Goal: Transaction & Acquisition: Purchase product/service

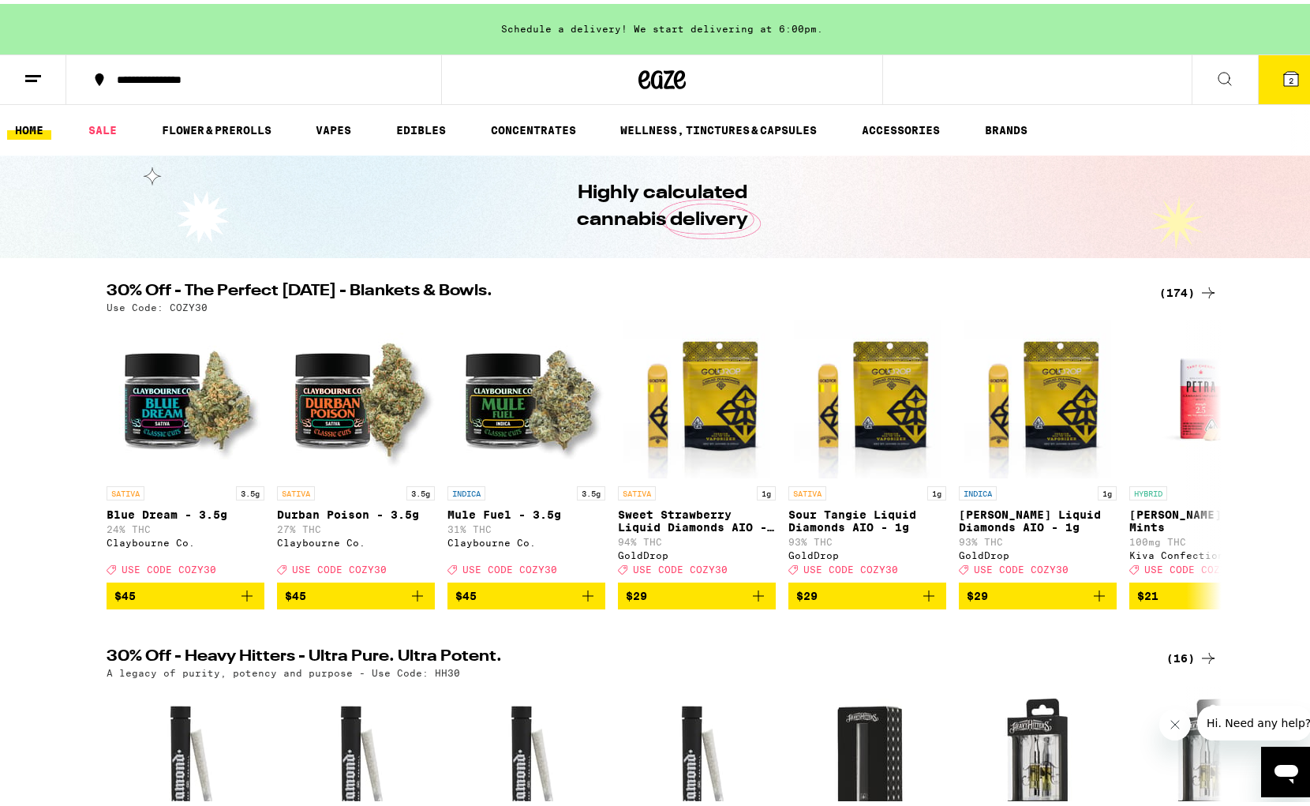
click at [1175, 289] on div "(174)" at bounding box center [1189, 288] width 58 height 19
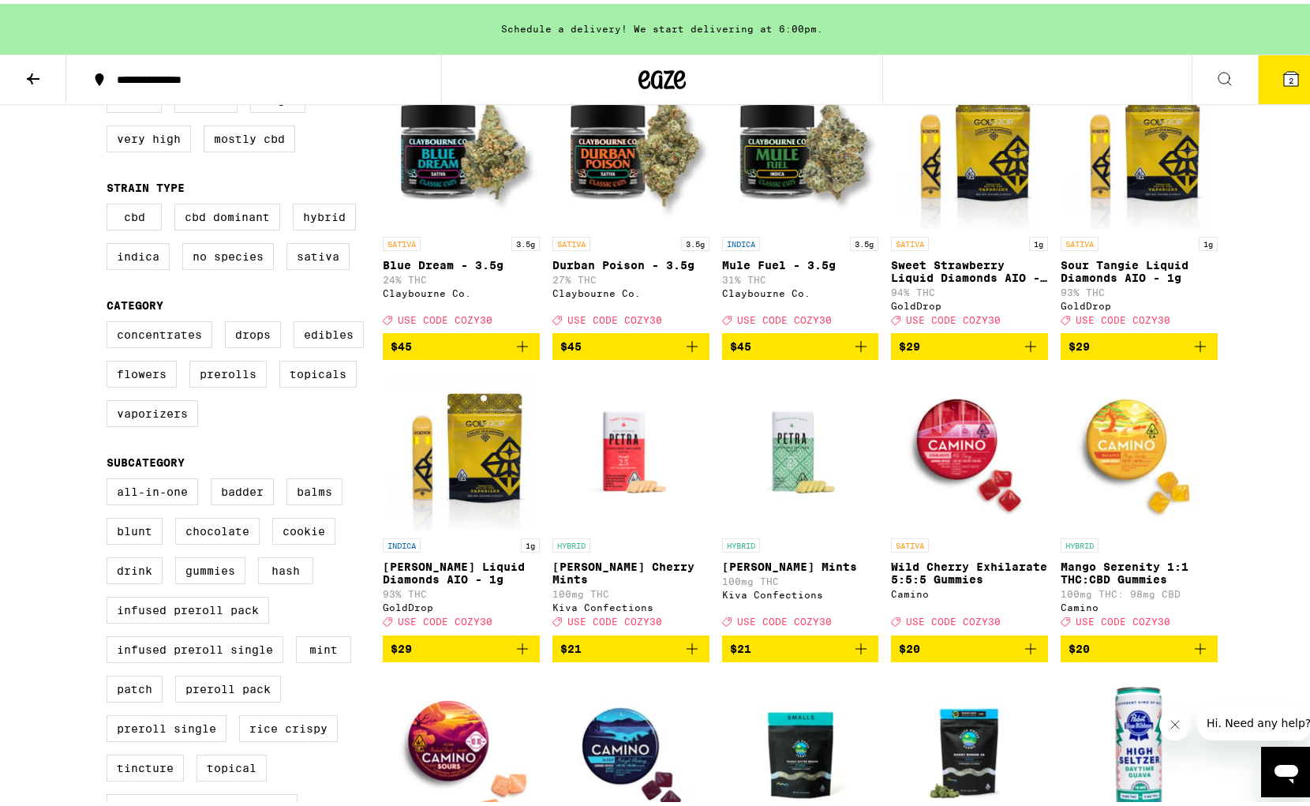
scroll to position [128, 0]
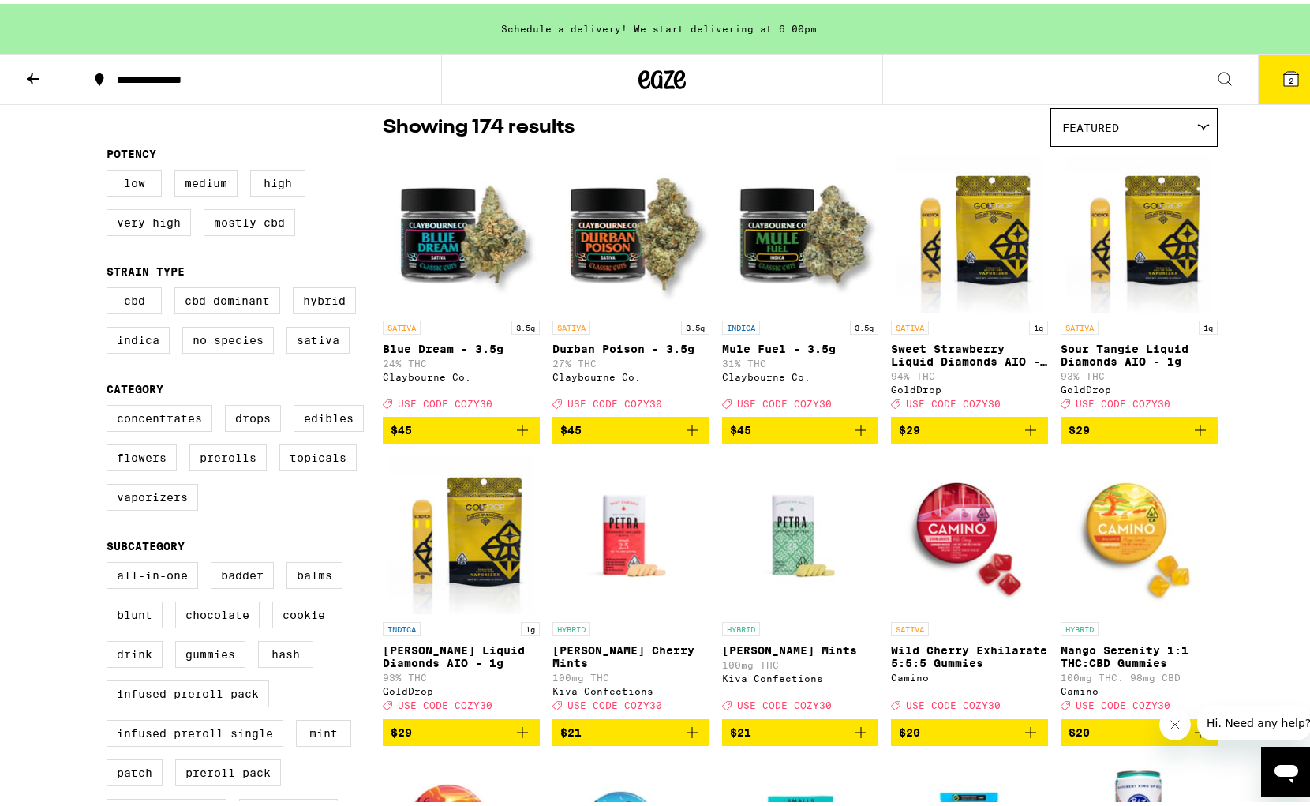
click at [29, 74] on icon at bounding box center [33, 74] width 13 height 11
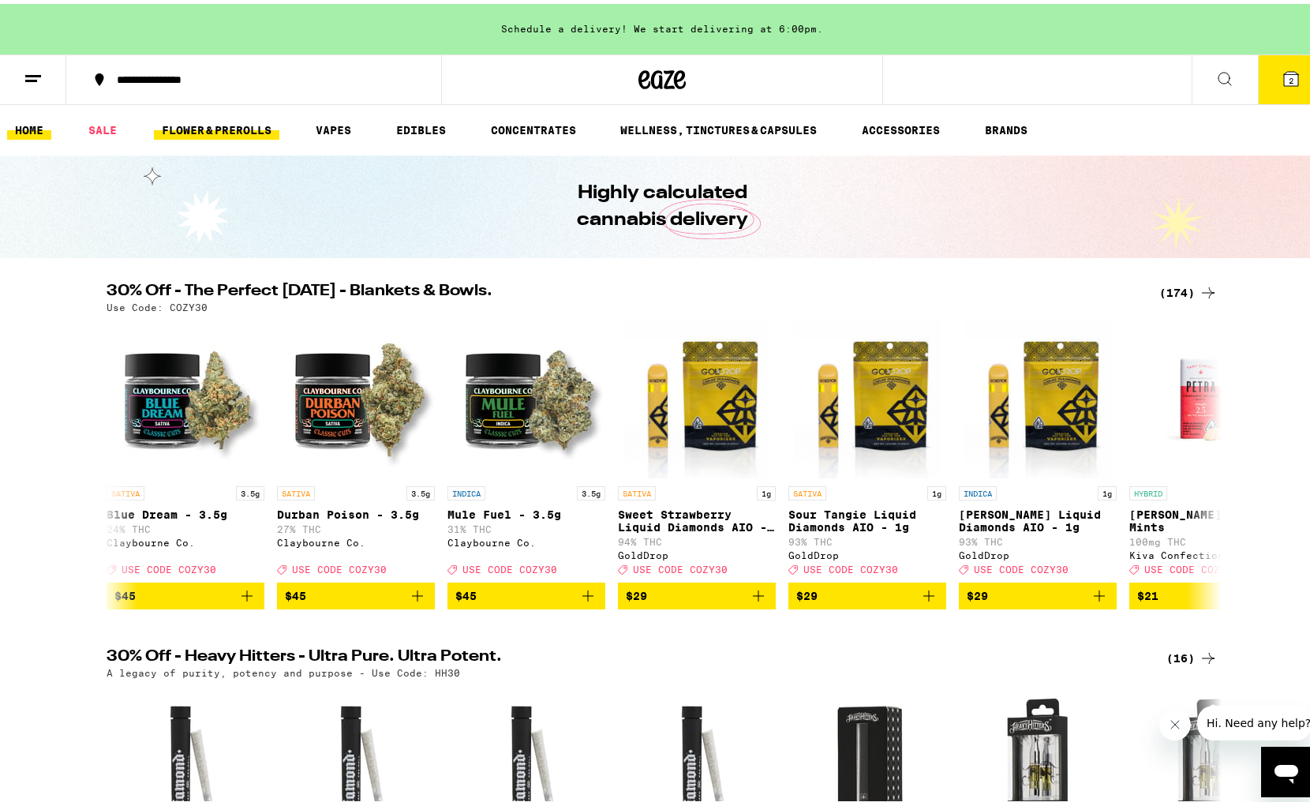
click at [197, 126] on link "FLOWER & PREROLLS" at bounding box center [217, 126] width 126 height 19
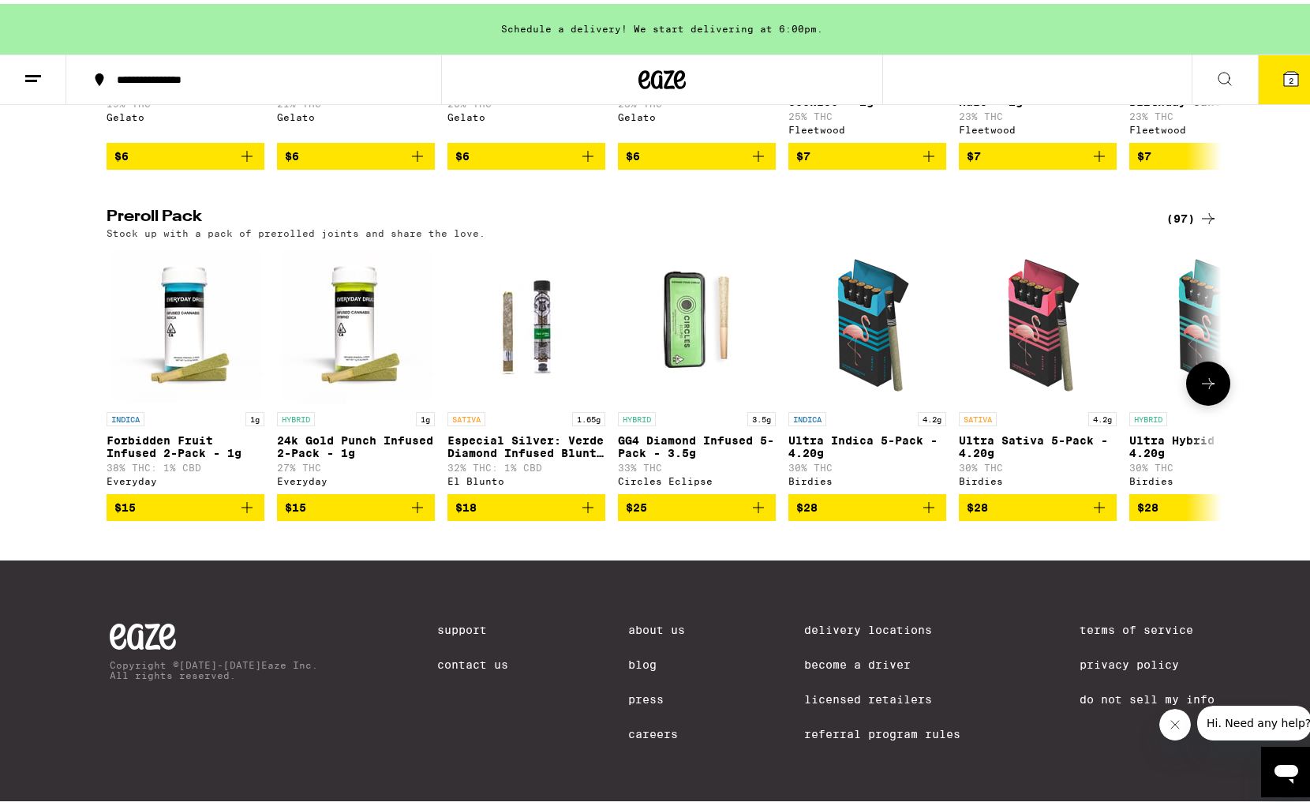
scroll to position [1169, 0]
click at [1181, 205] on div "(97)" at bounding box center [1192, 214] width 51 height 19
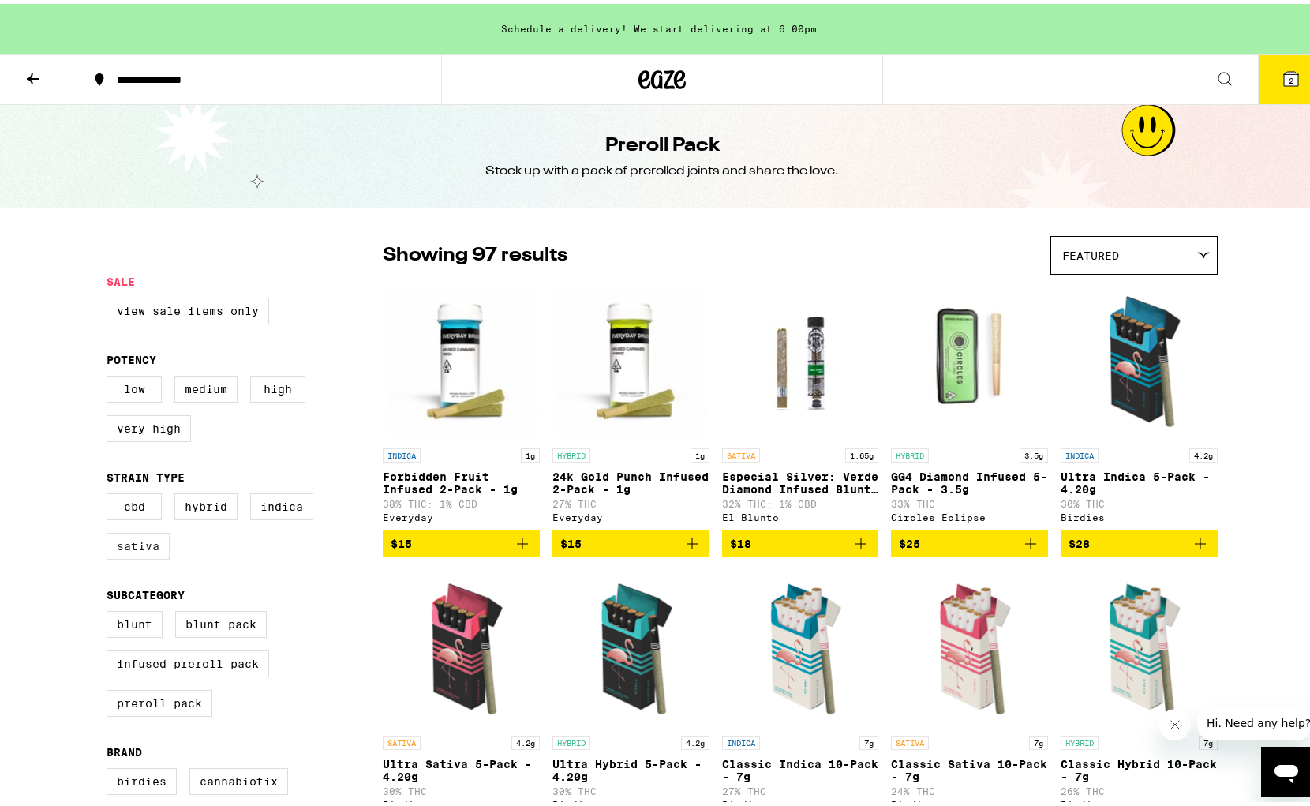
click at [121, 556] on label "Sativa" at bounding box center [138, 542] width 63 height 27
click at [111, 493] on input "Sativa" at bounding box center [110, 492] width 1 height 1
checkbox input "true"
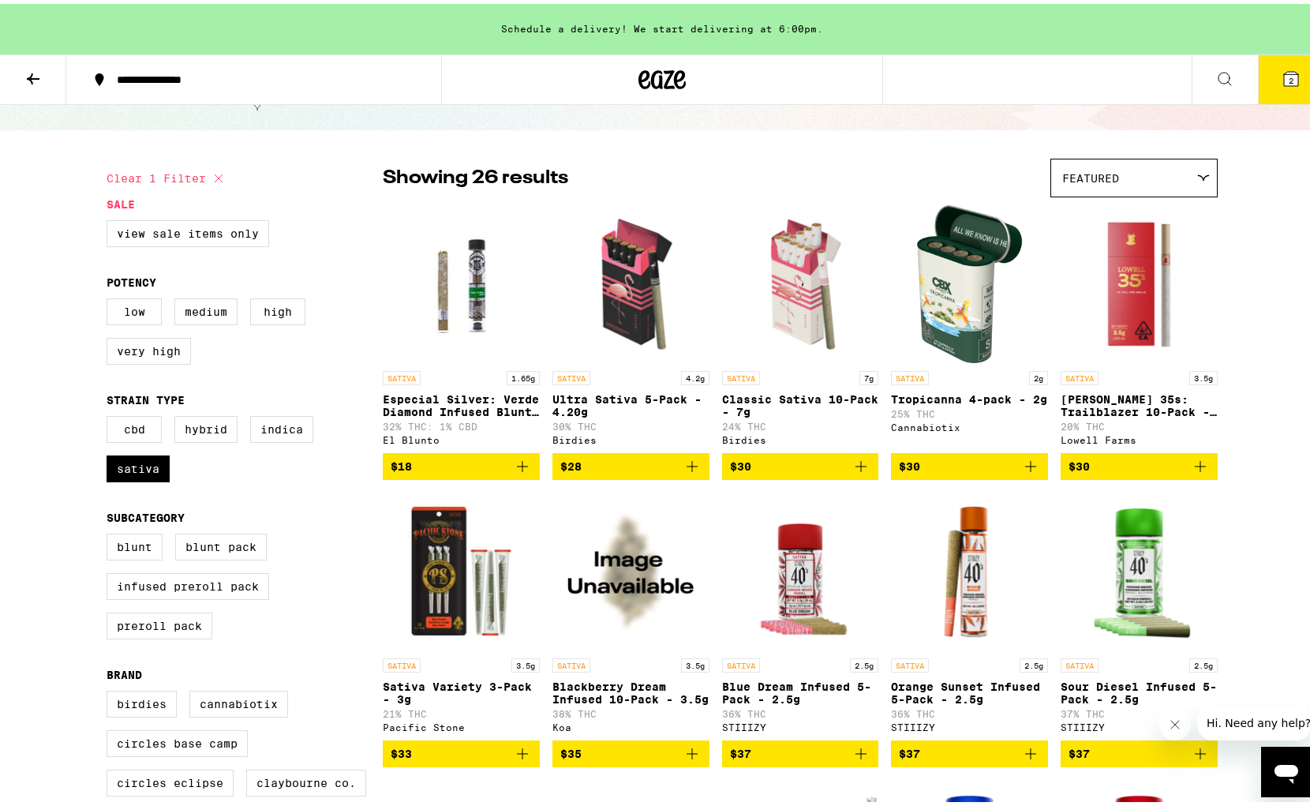
scroll to position [81, 0]
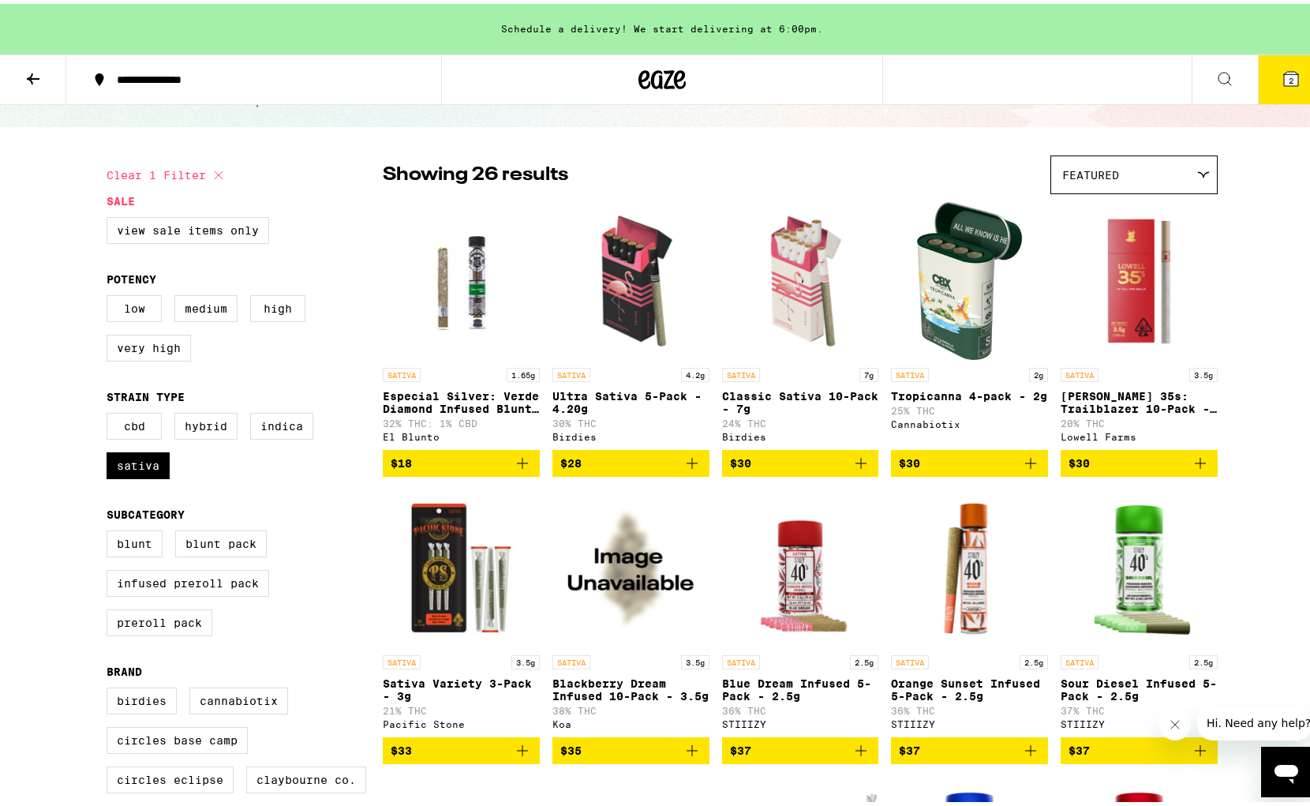
click at [852, 463] on icon "Add to bag" at bounding box center [861, 459] width 19 height 19
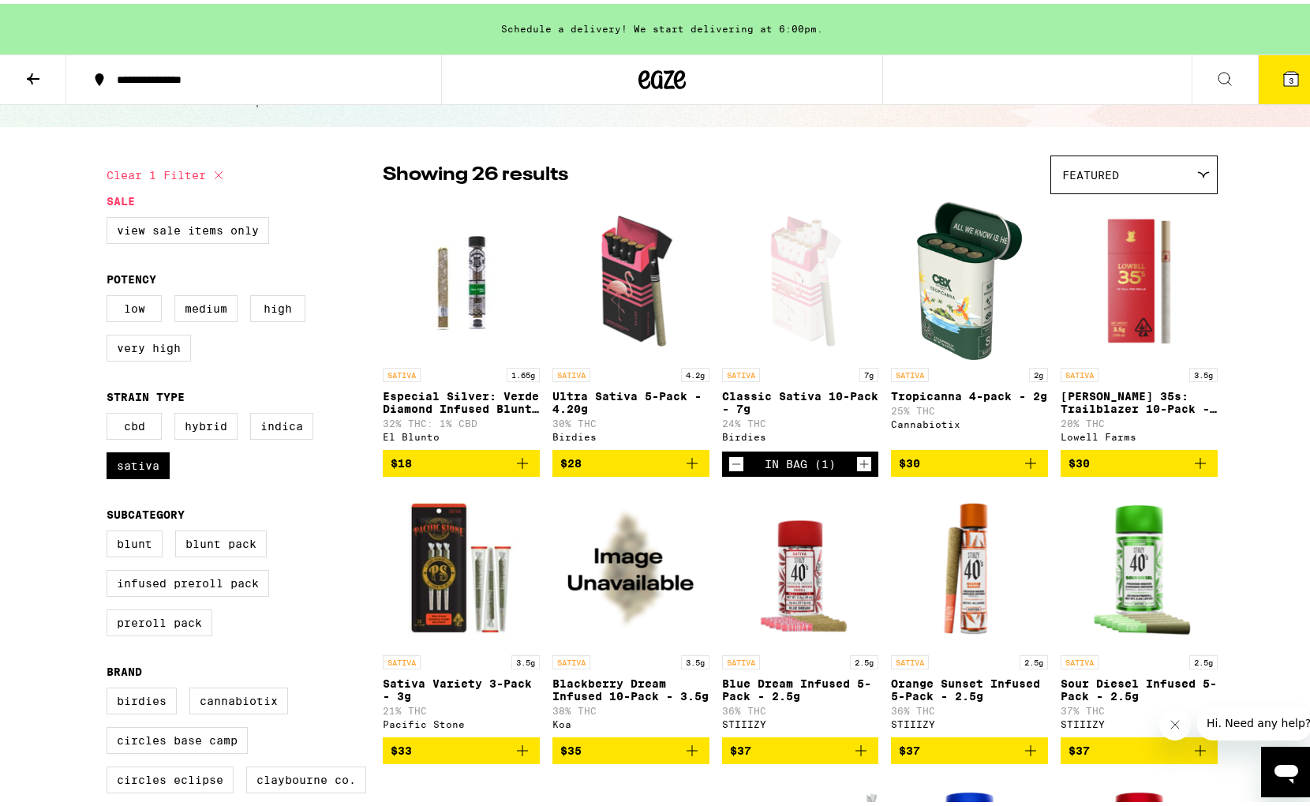
click at [1217, 66] on icon at bounding box center [1225, 75] width 19 height 19
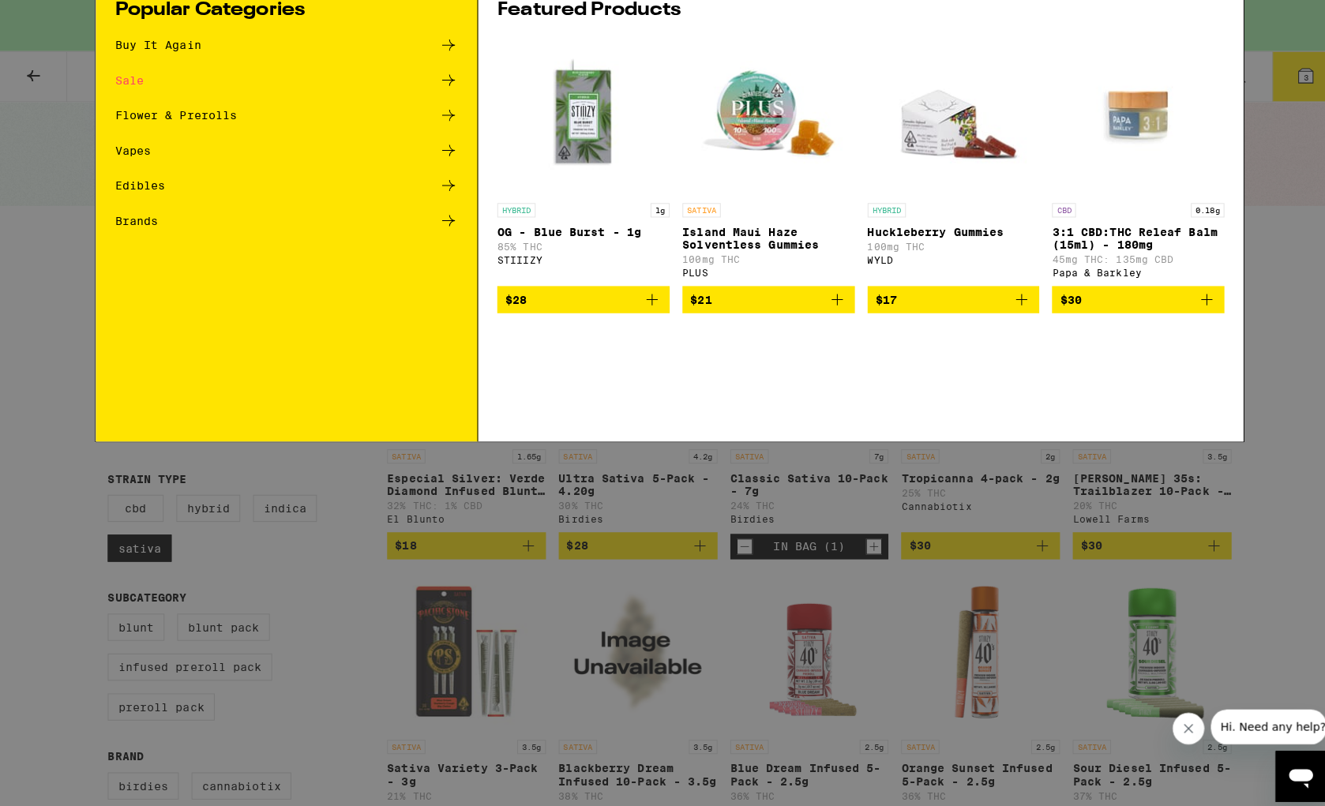
scroll to position [0, 0]
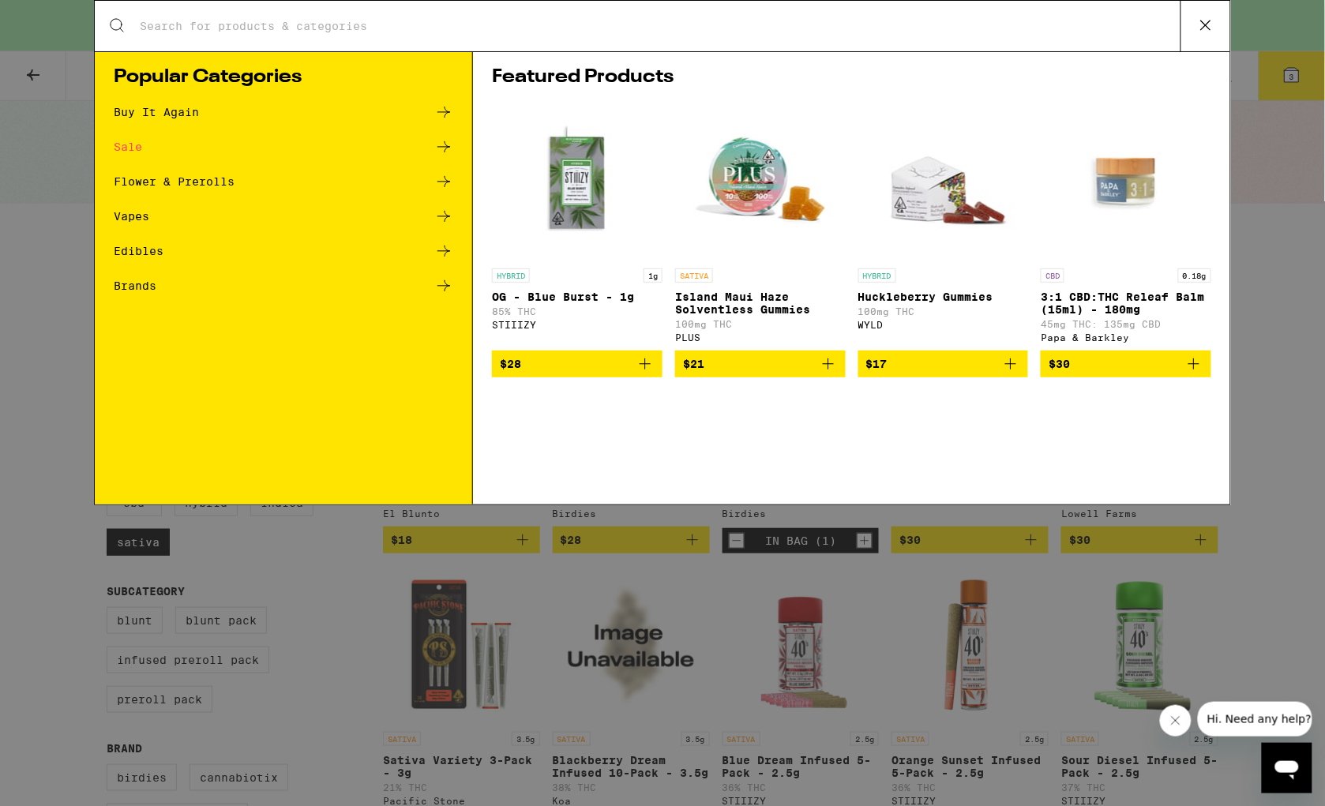
click at [791, 17] on div "Search for Products" at bounding box center [662, 26] width 1135 height 51
click at [774, 16] on div "Search for Products" at bounding box center [662, 26] width 1135 height 51
click at [765, 25] on input "Search for Products" at bounding box center [659, 26] width 1041 height 14
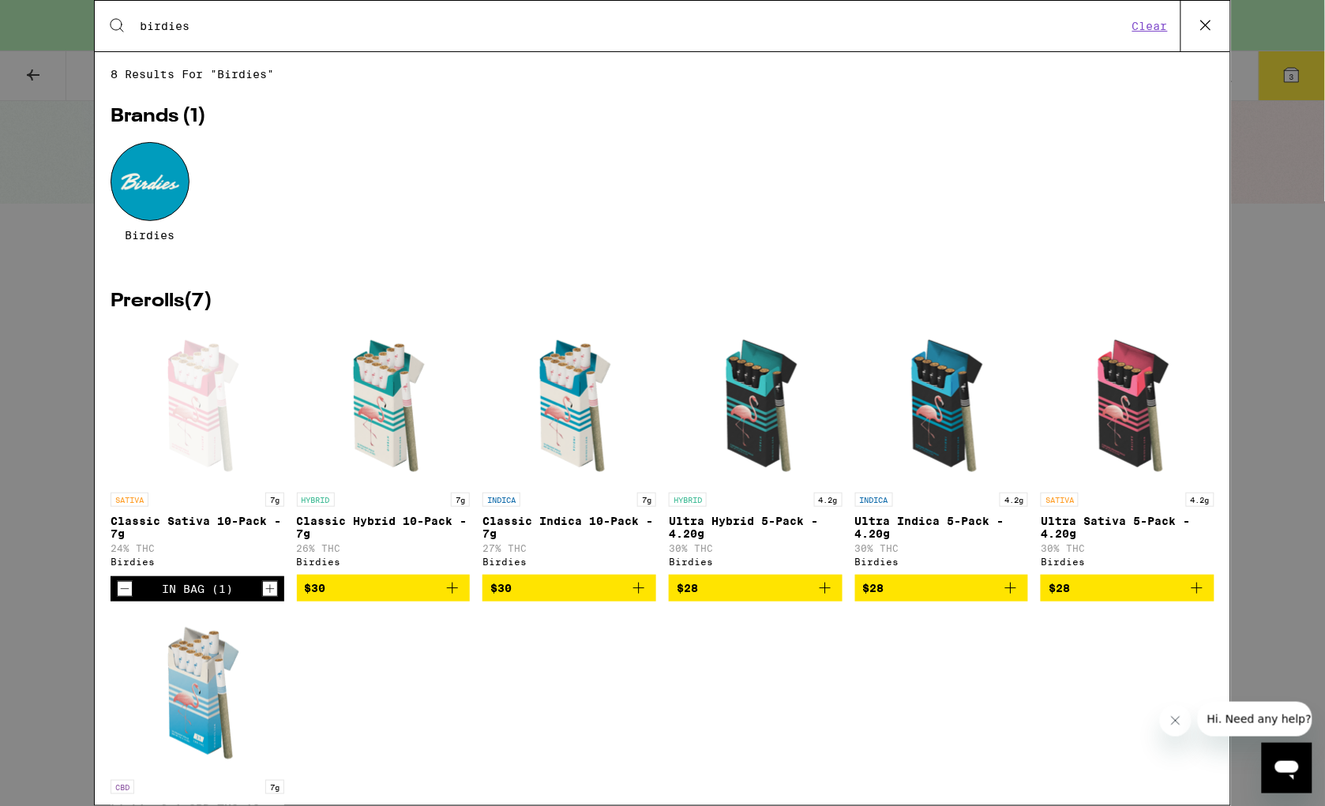
type input "birdies"
click at [635, 591] on icon "Add to bag" at bounding box center [638, 588] width 19 height 19
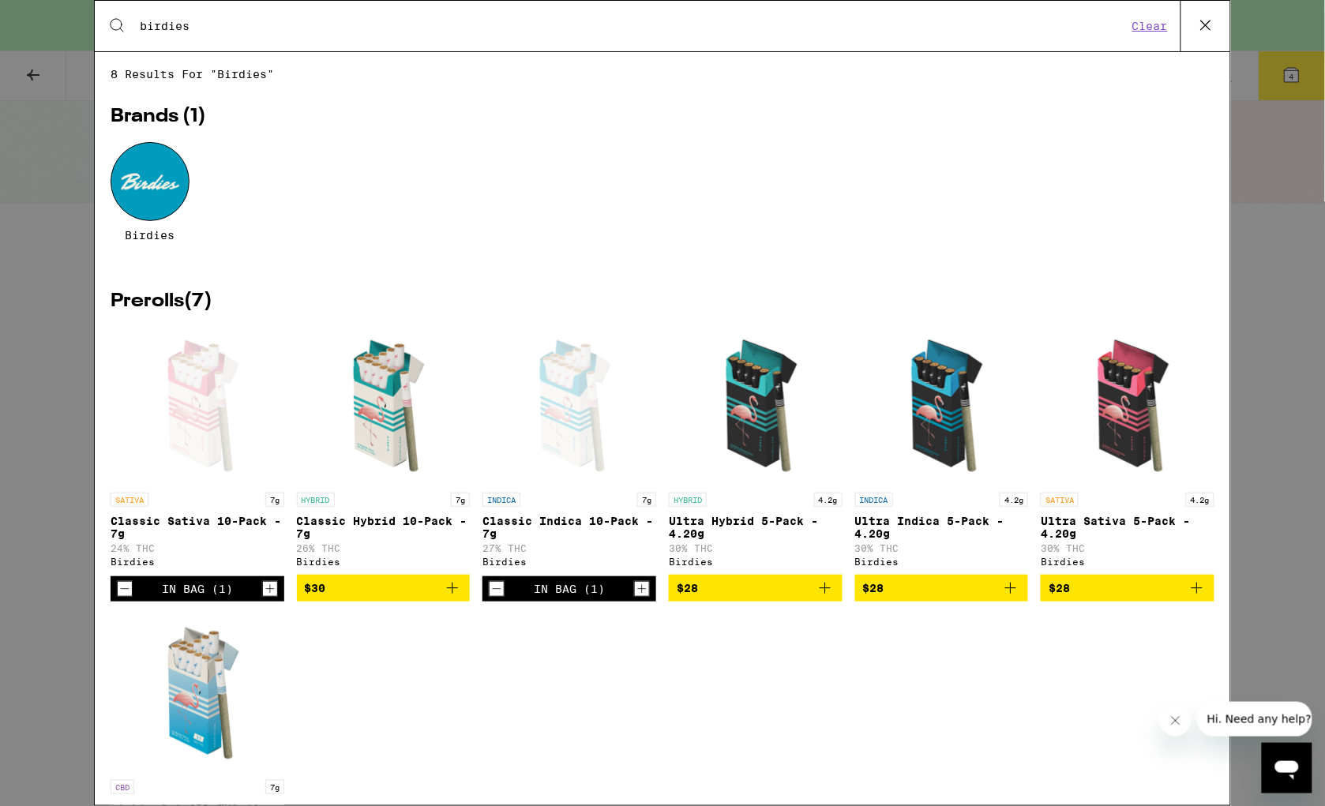
click at [444, 598] on icon "Add to bag" at bounding box center [452, 588] width 19 height 19
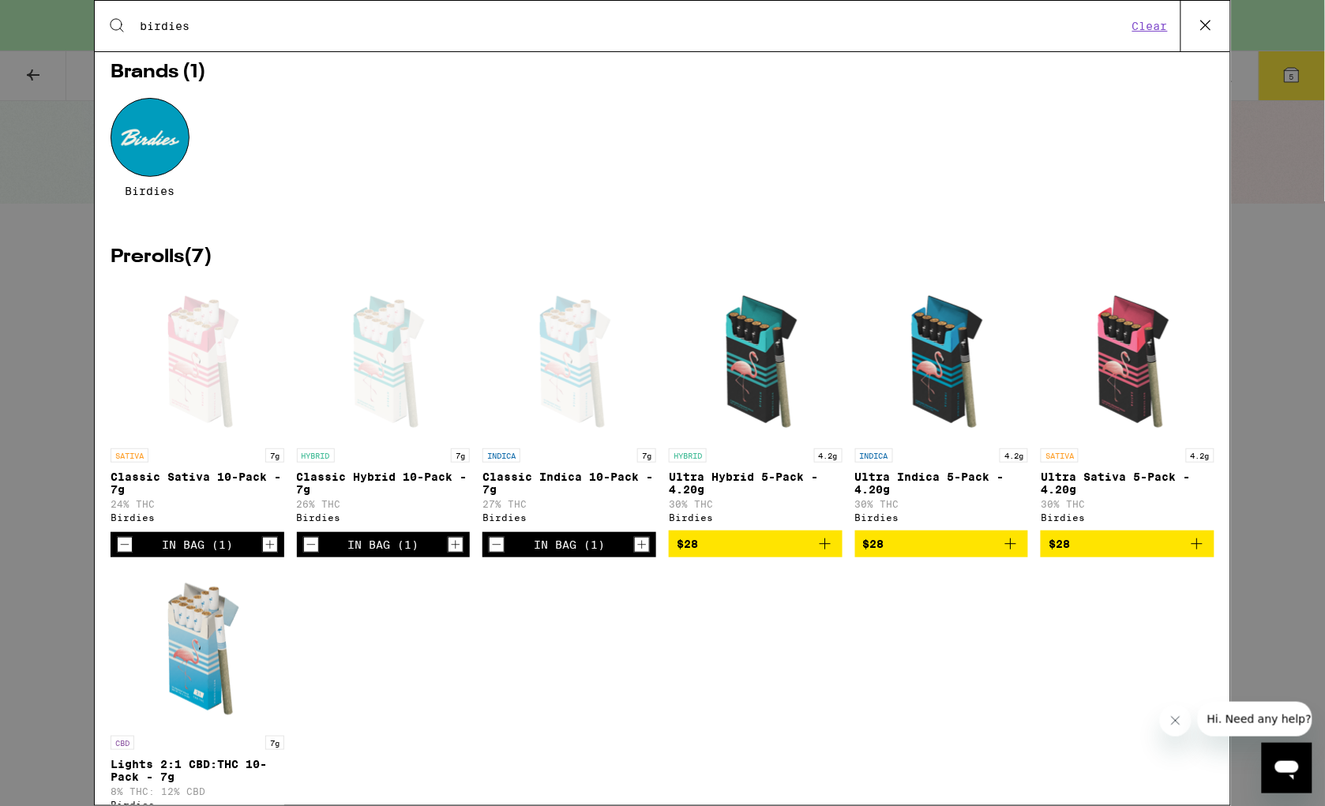
scroll to position [134, 0]
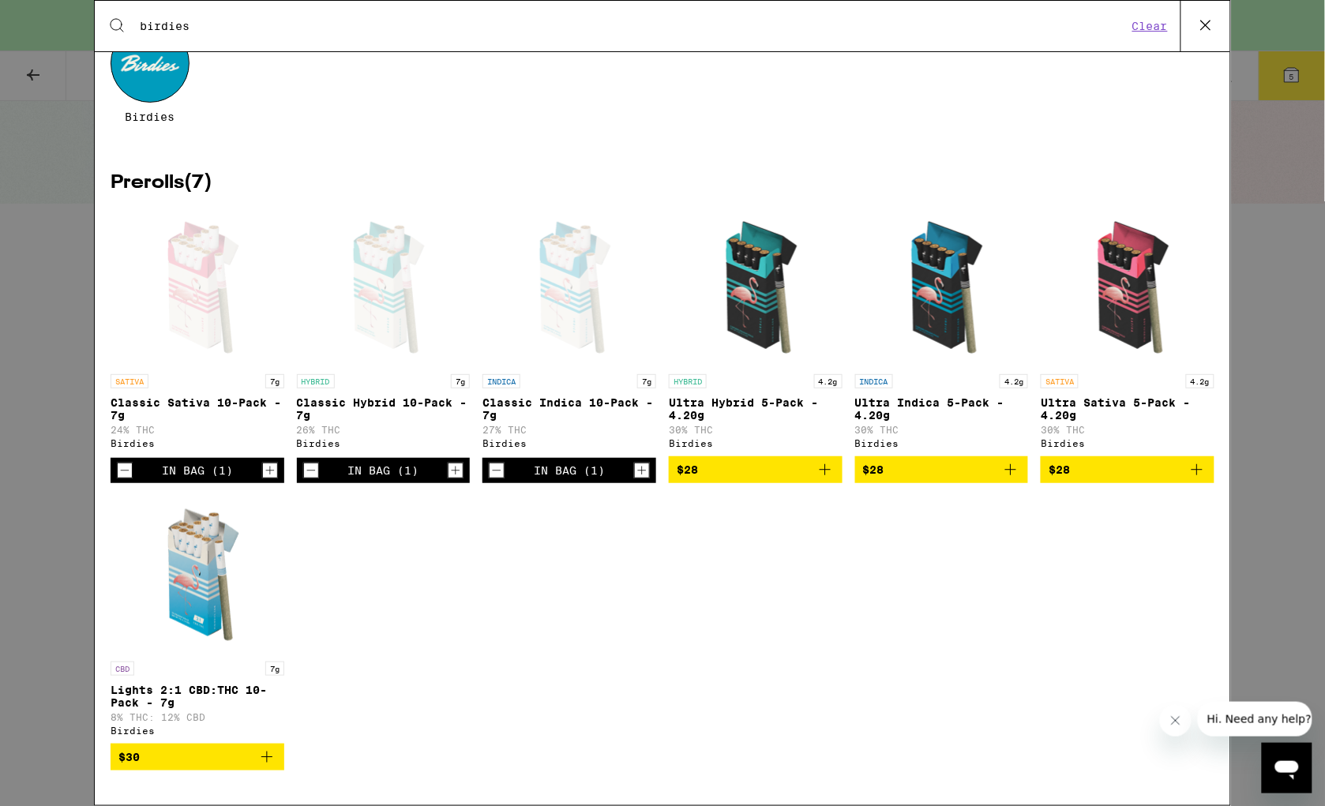
click at [1113, 256] on img "Open page for Ultra Sativa 5-Pack - 4.20g from Birdies" at bounding box center [1127, 287] width 158 height 158
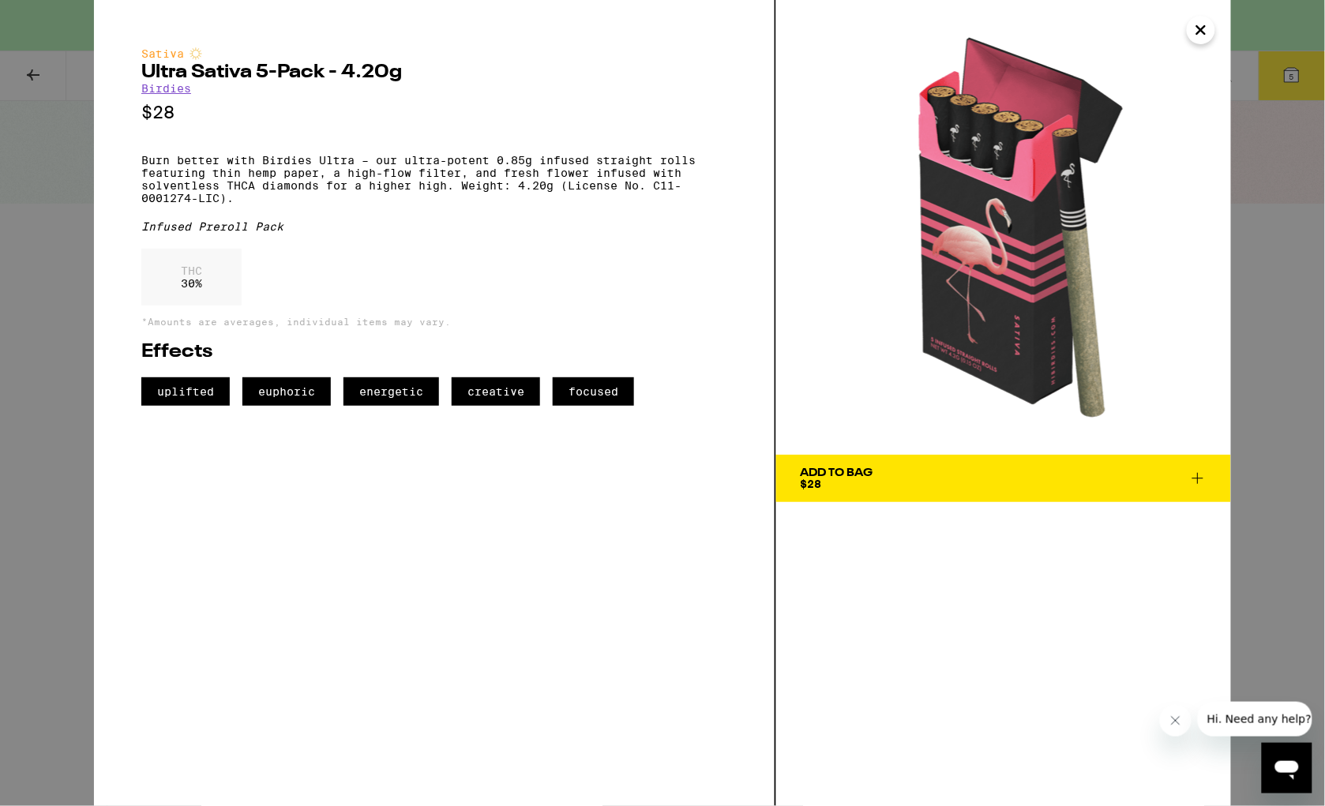
click at [1209, 17] on img at bounding box center [1003, 227] width 455 height 455
click at [1210, 32] on button "Close" at bounding box center [1201, 30] width 28 height 28
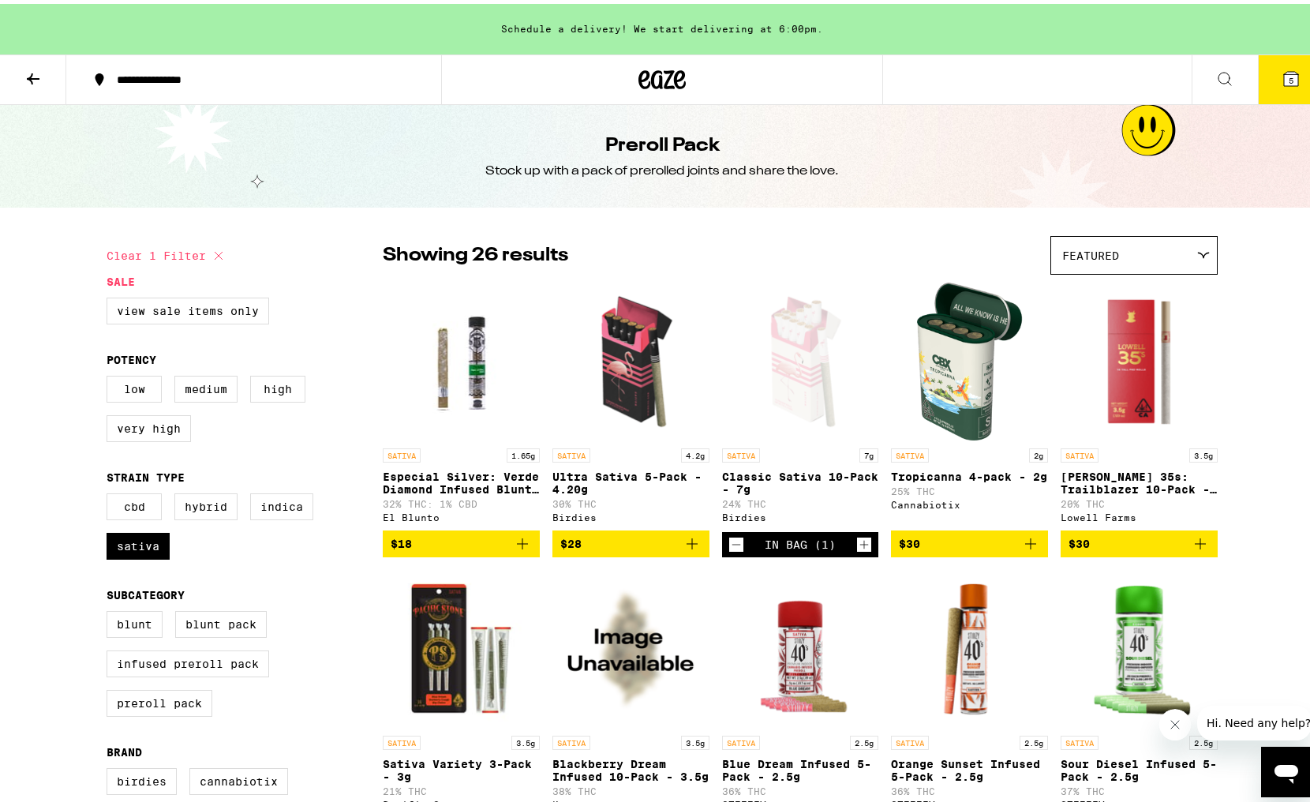
click at [1284, 77] on icon at bounding box center [1291, 75] width 14 height 14
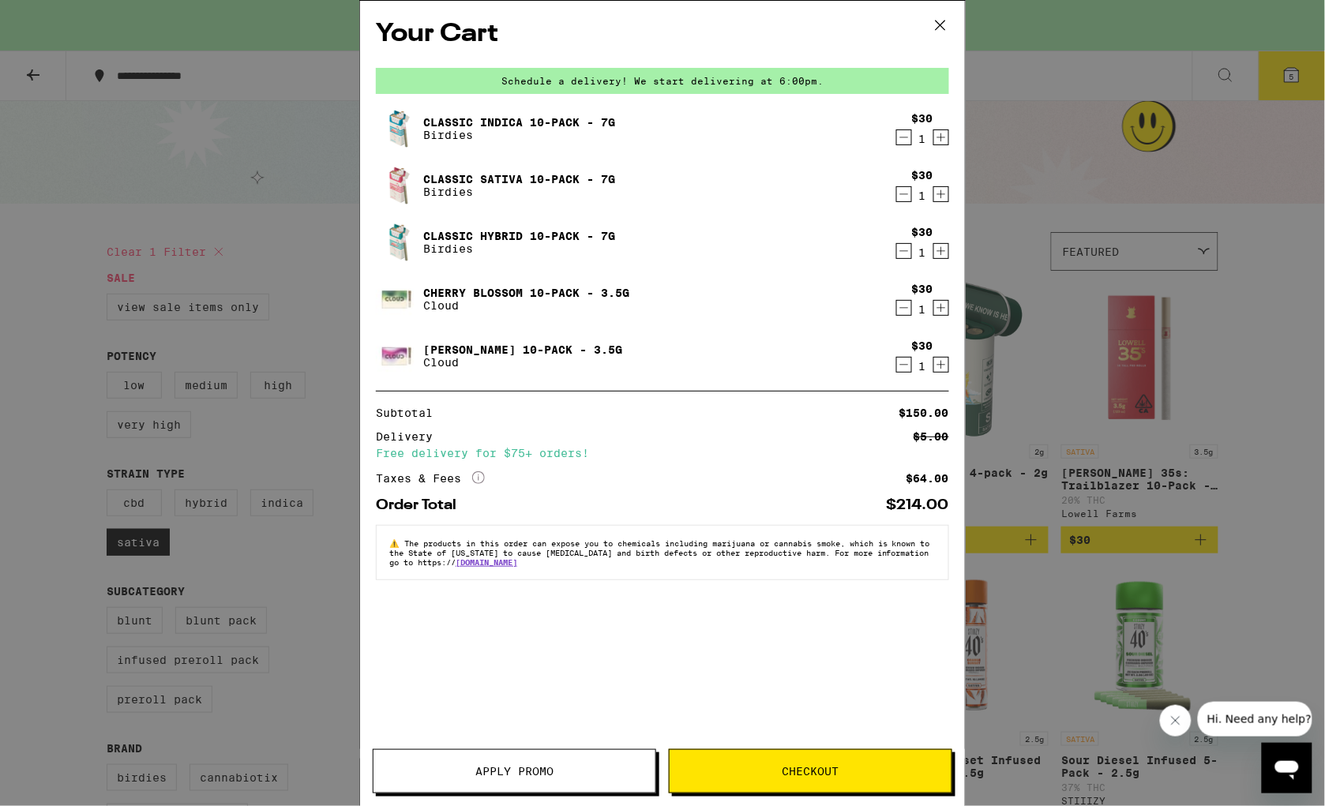
click at [909, 306] on icon "Decrement" at bounding box center [904, 307] width 14 height 19
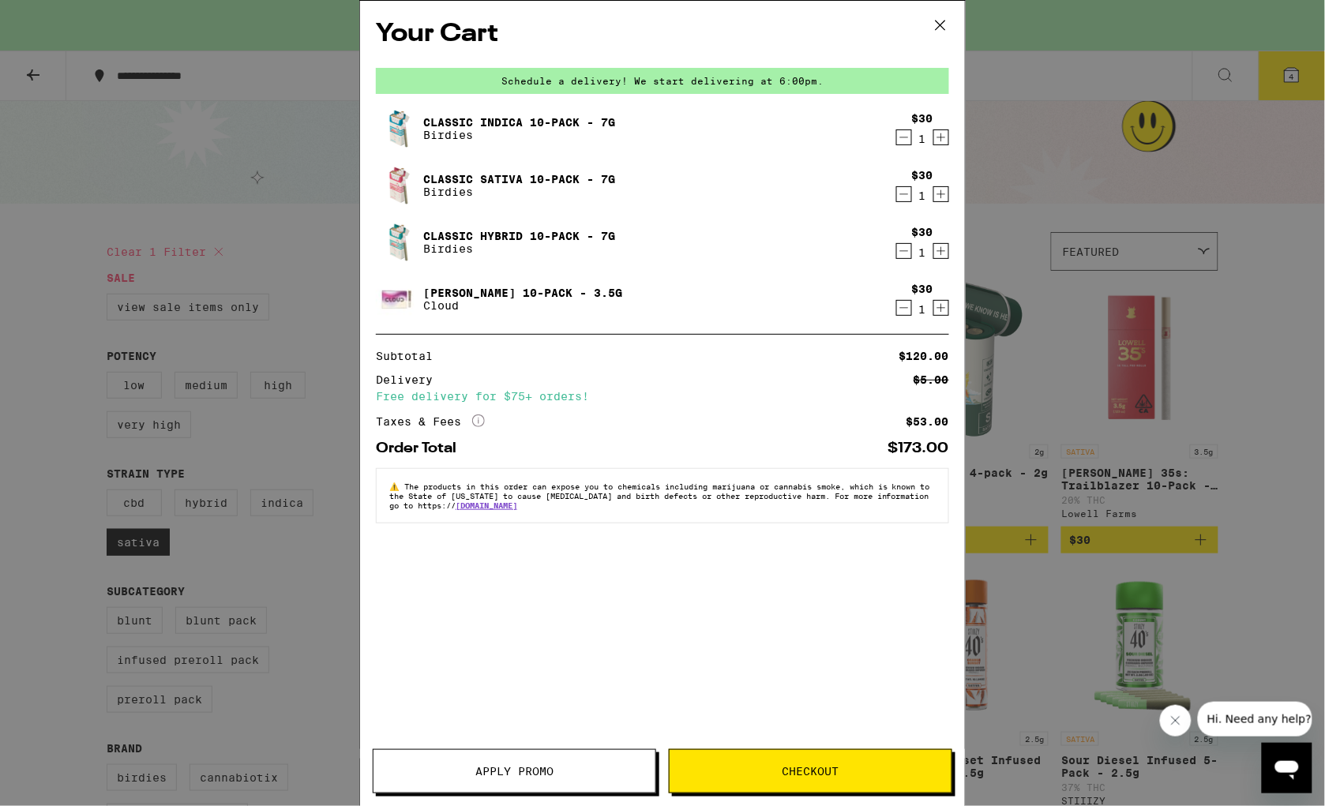
click at [906, 308] on icon "Decrement" at bounding box center [904, 307] width 14 height 19
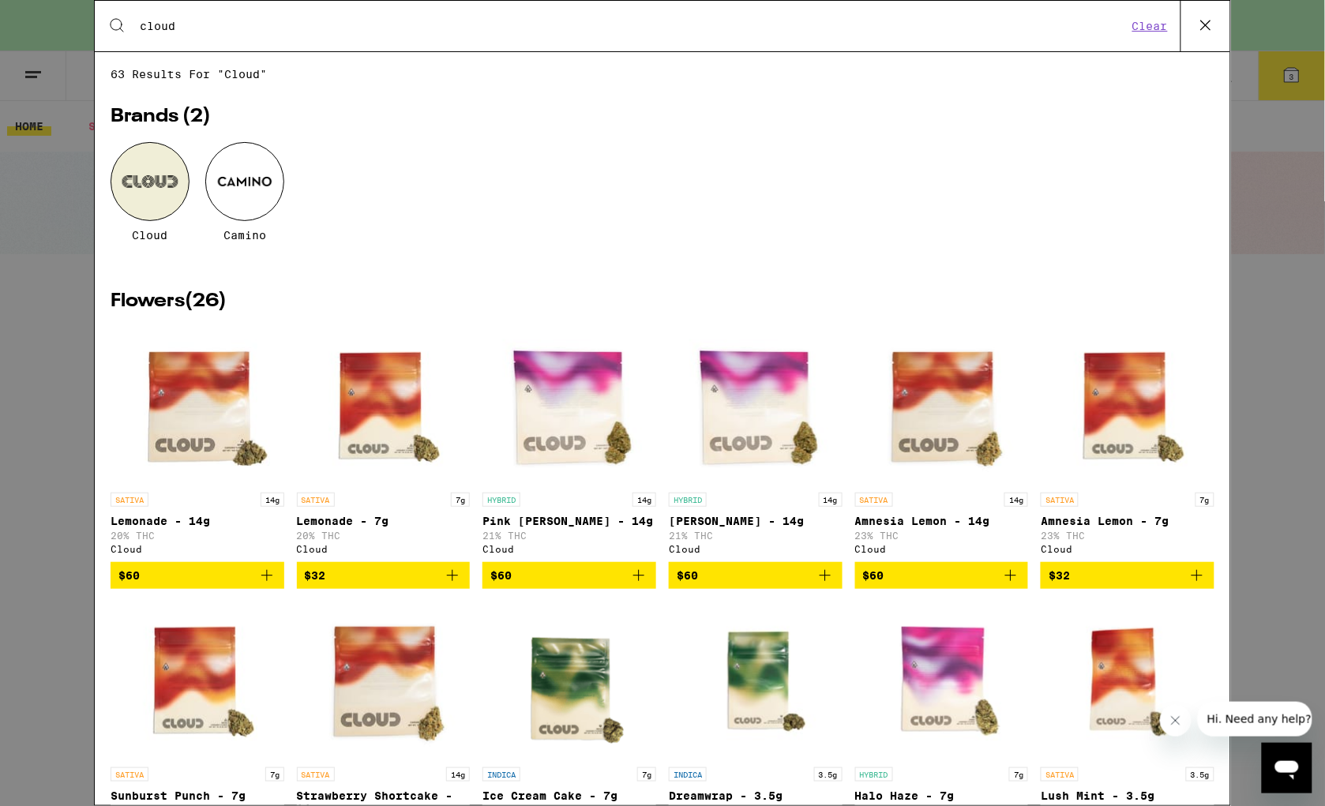
click at [1159, 24] on button "Clear" at bounding box center [1149, 26] width 45 height 14
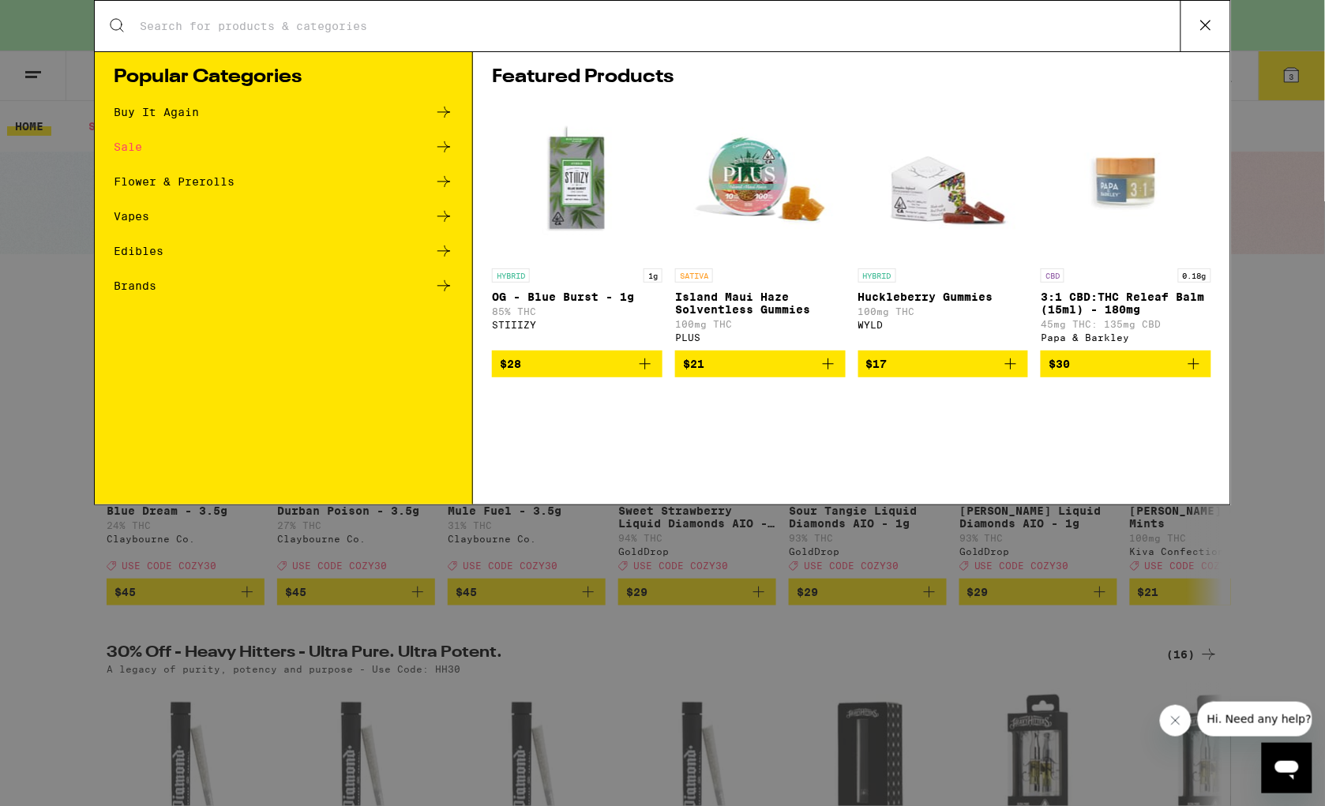
click at [1301, 67] on div "Search for Products Popular Categories Buy It Again Sale Flower & Prerolls Vape…" at bounding box center [662, 403] width 1325 height 806
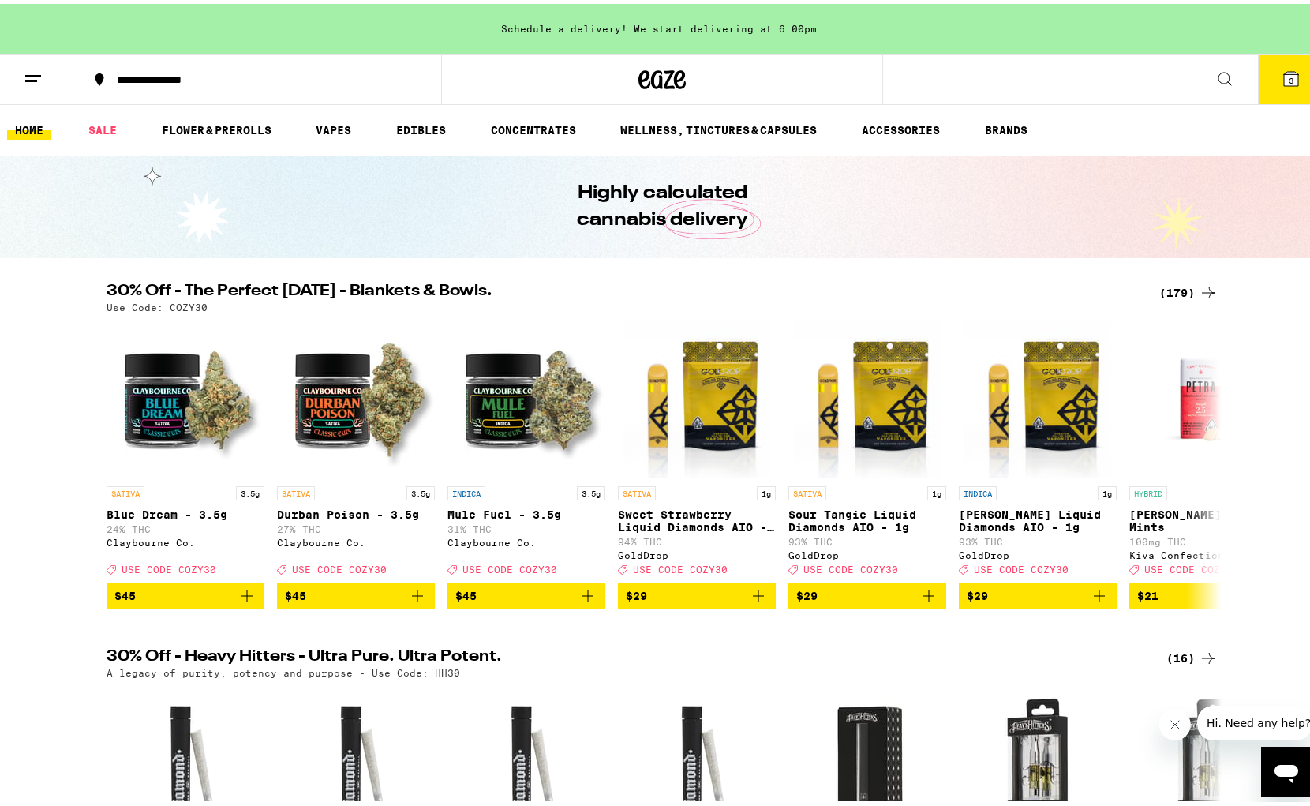
click at [1288, 73] on button "3" at bounding box center [1291, 75] width 66 height 49
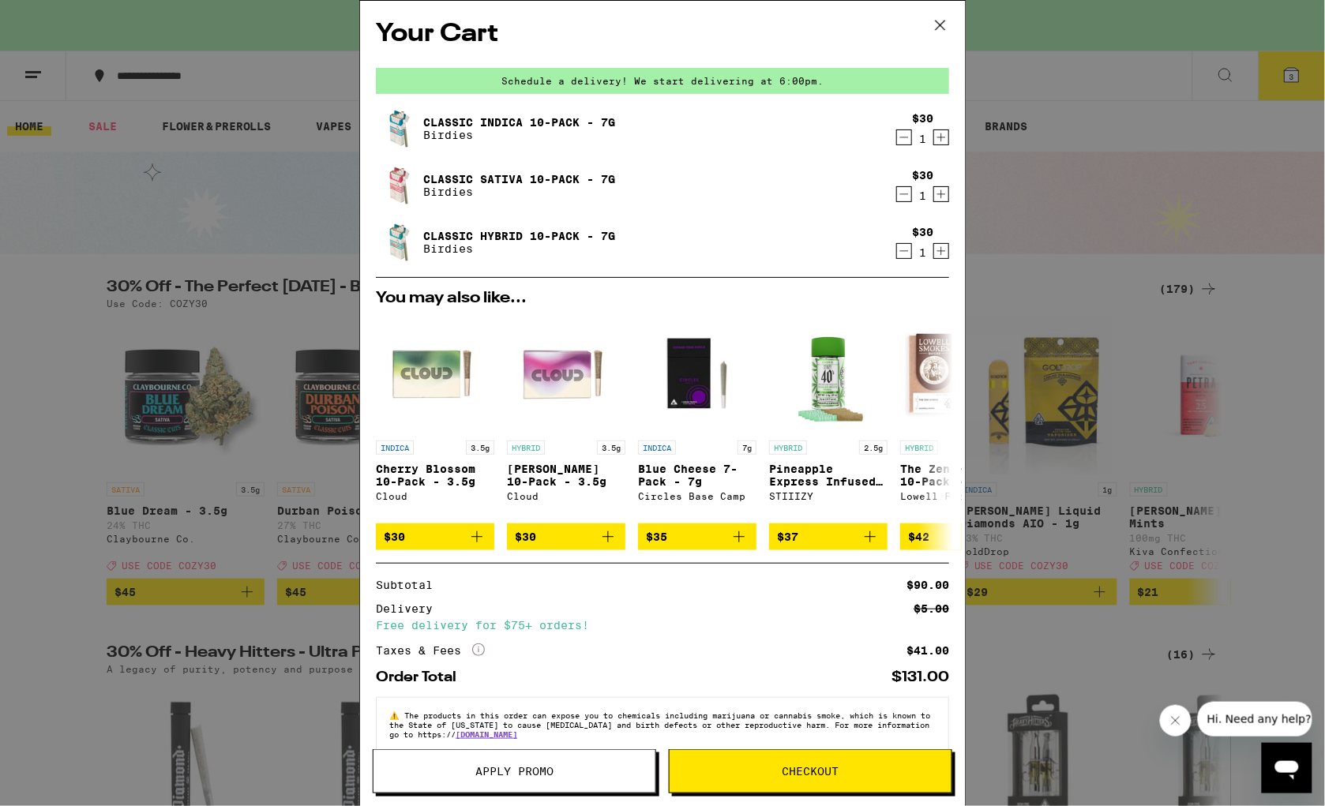
click at [897, 249] on icon "Decrement" at bounding box center [904, 251] width 14 height 19
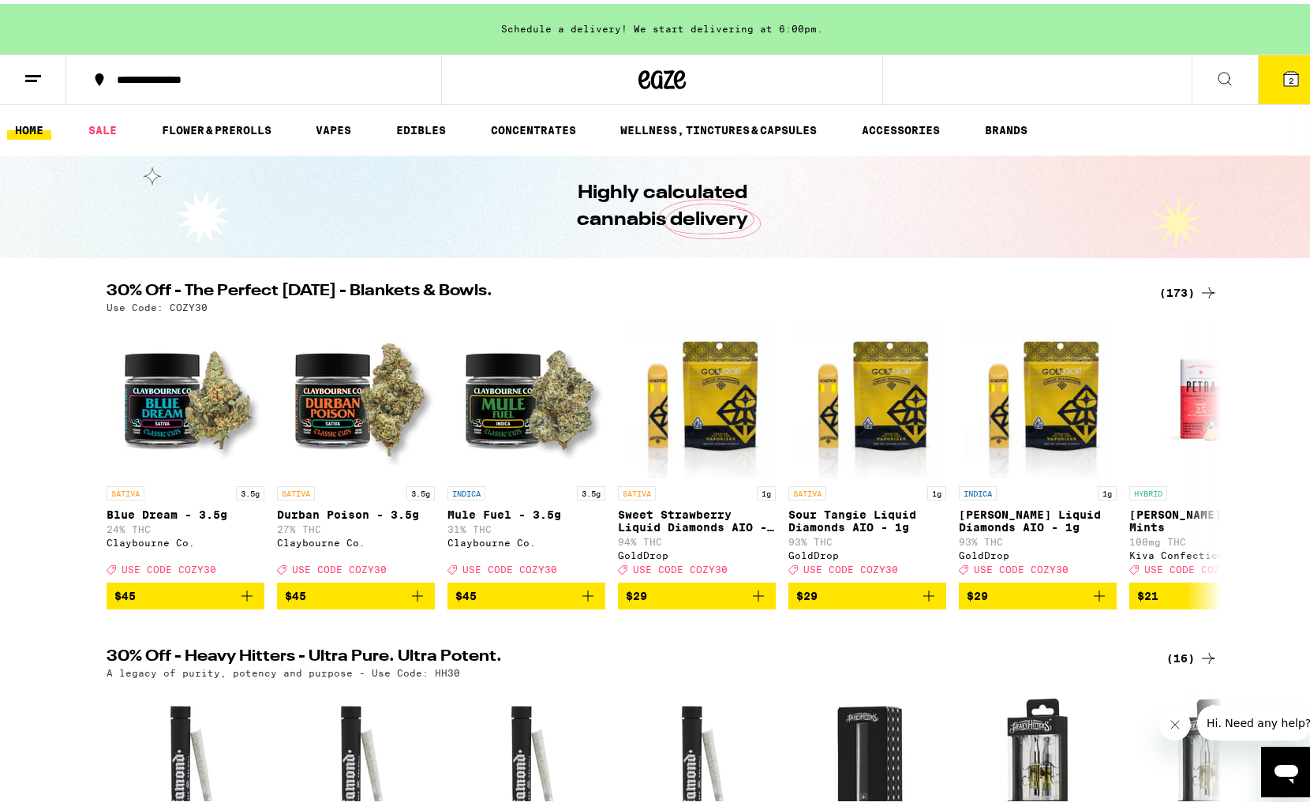
click at [17, 69] on button at bounding box center [33, 76] width 66 height 50
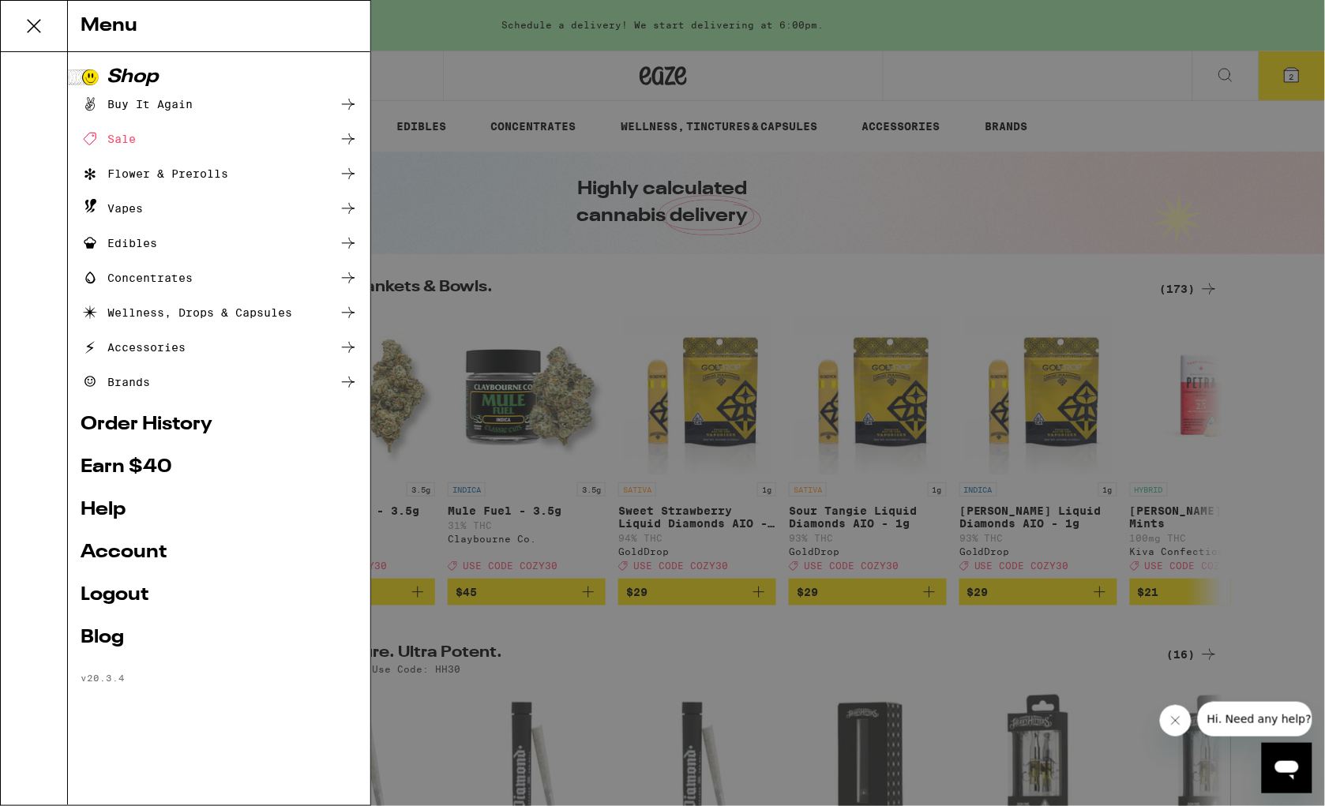
click at [95, 512] on link "Help" at bounding box center [219, 510] width 277 height 19
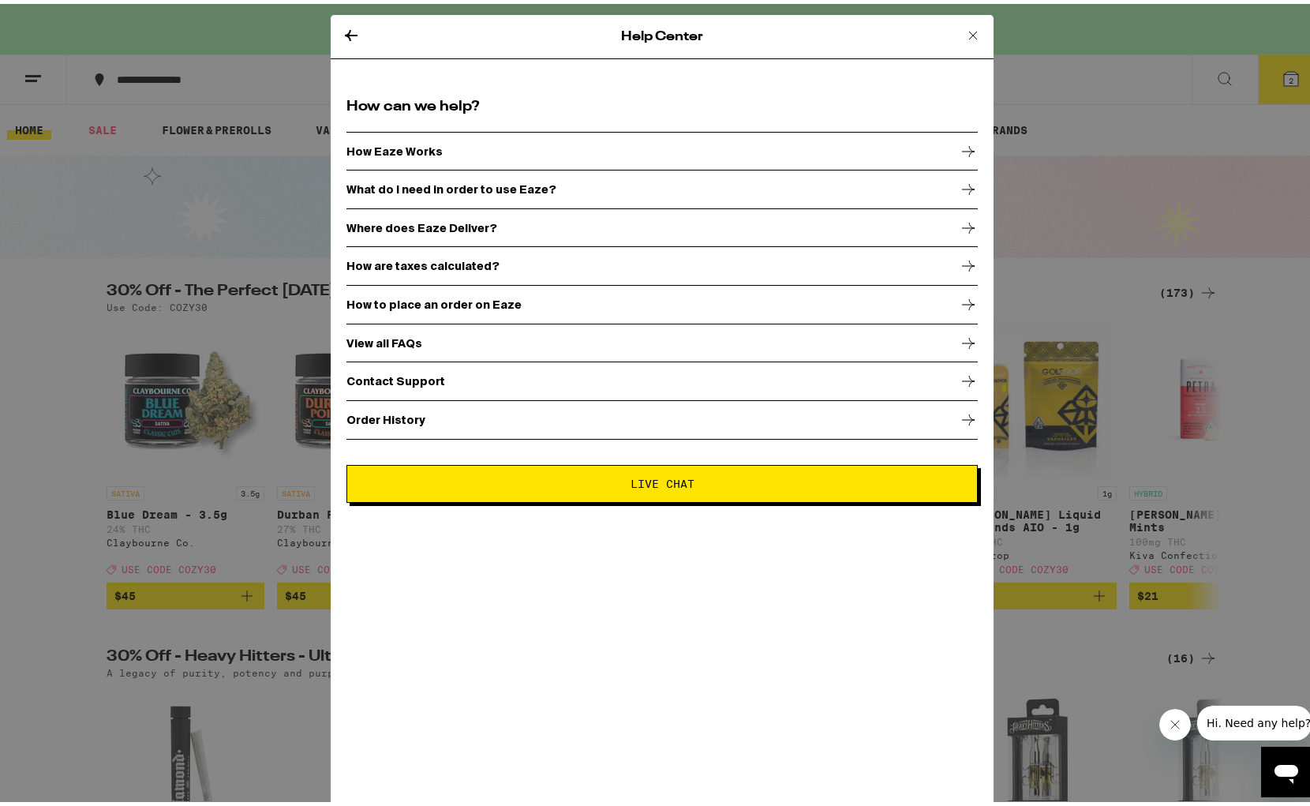
click at [433, 343] on div "View all FAQs" at bounding box center [663, 339] width 632 height 39
click at [964, 22] on icon at bounding box center [973, 31] width 19 height 19
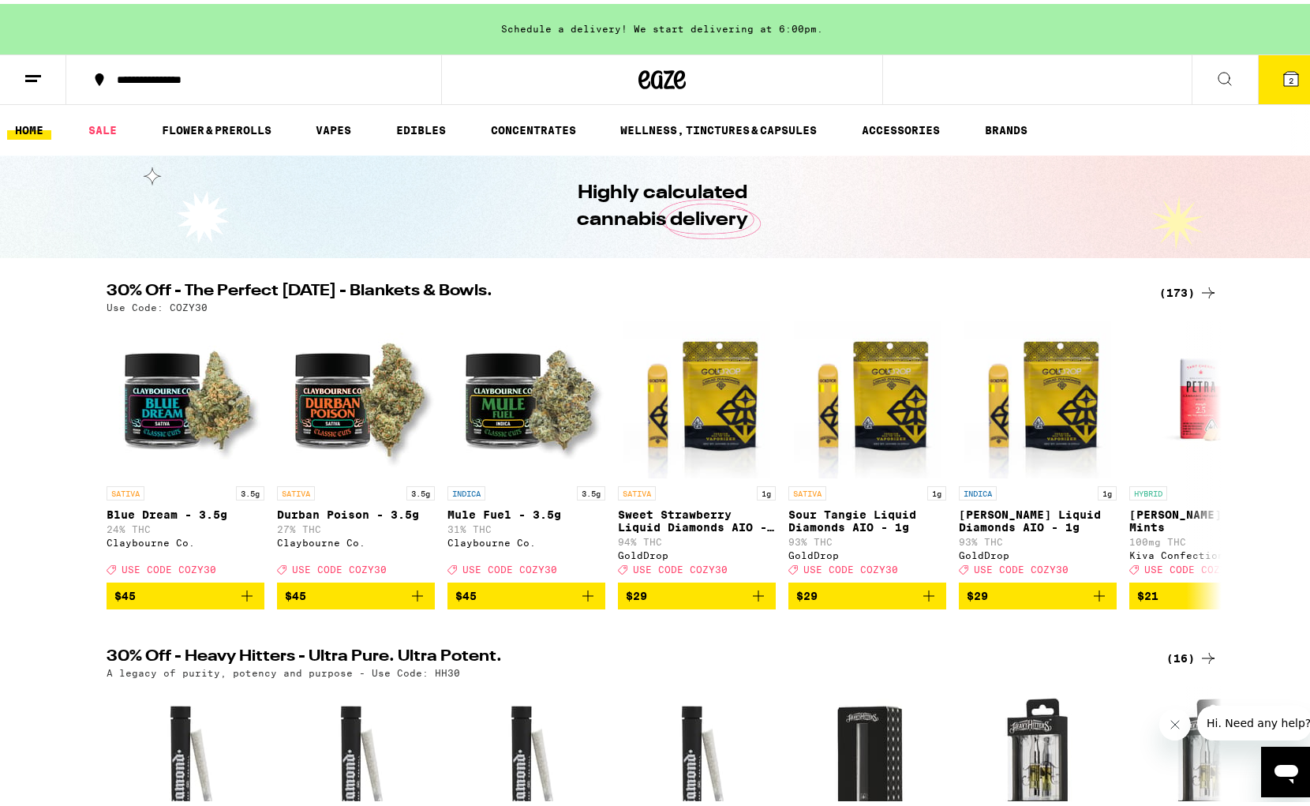
click at [1284, 71] on icon at bounding box center [1291, 75] width 14 height 14
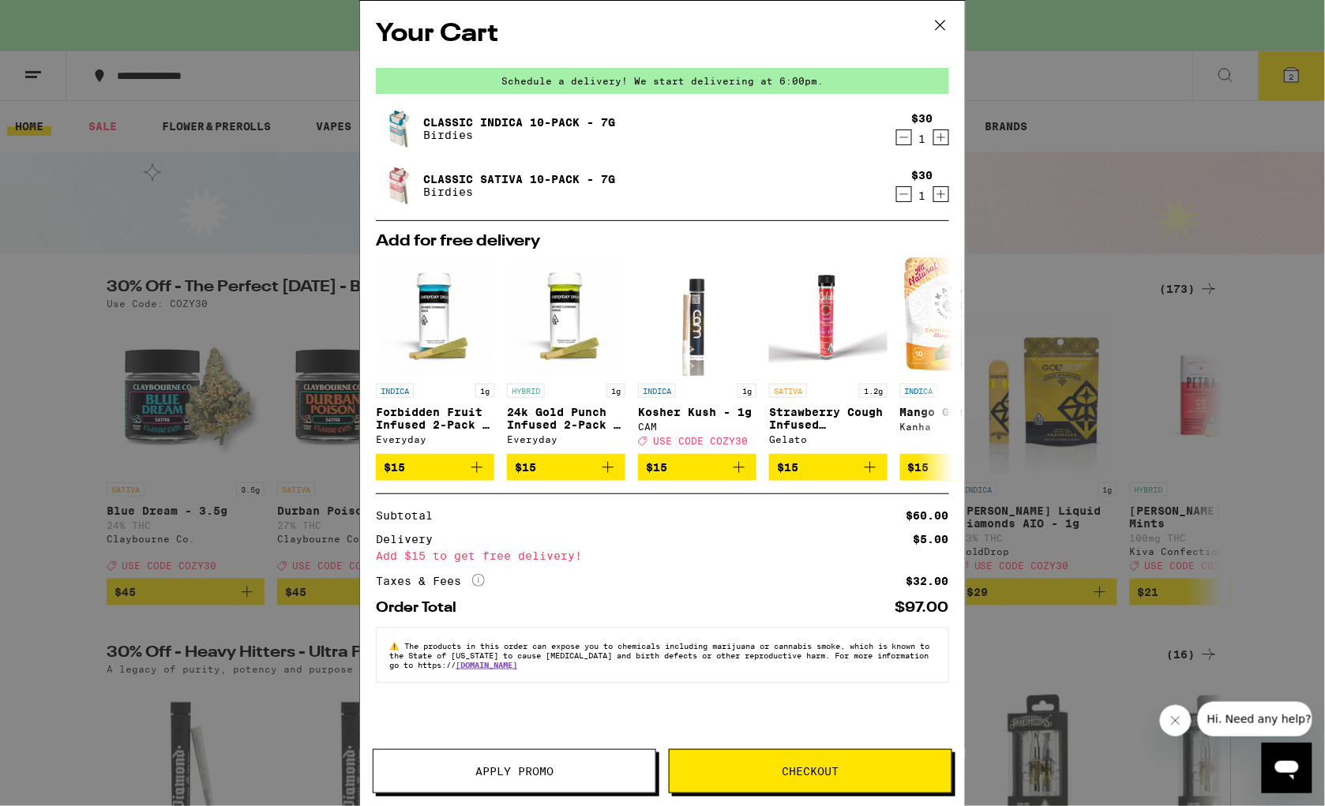
click at [796, 761] on button "Checkout" at bounding box center [810, 771] width 283 height 44
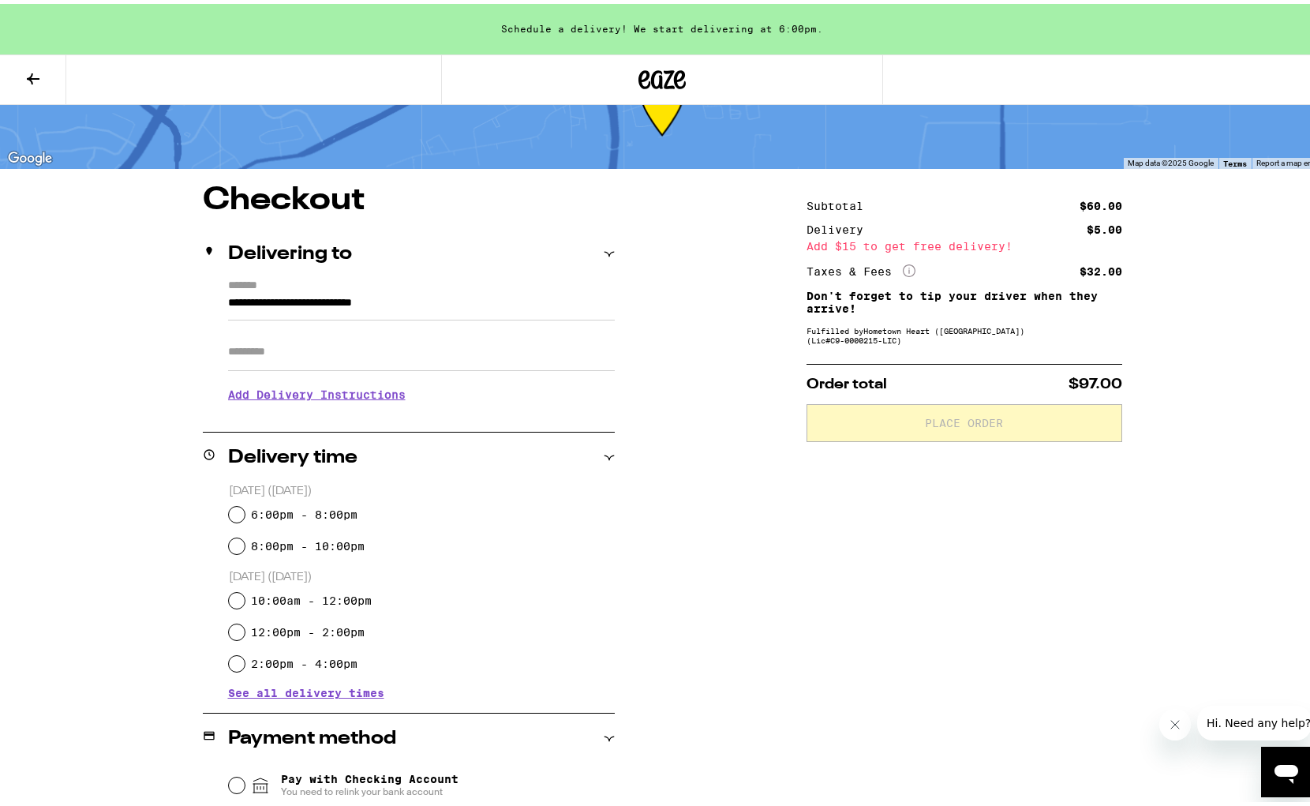
scroll to position [65, 0]
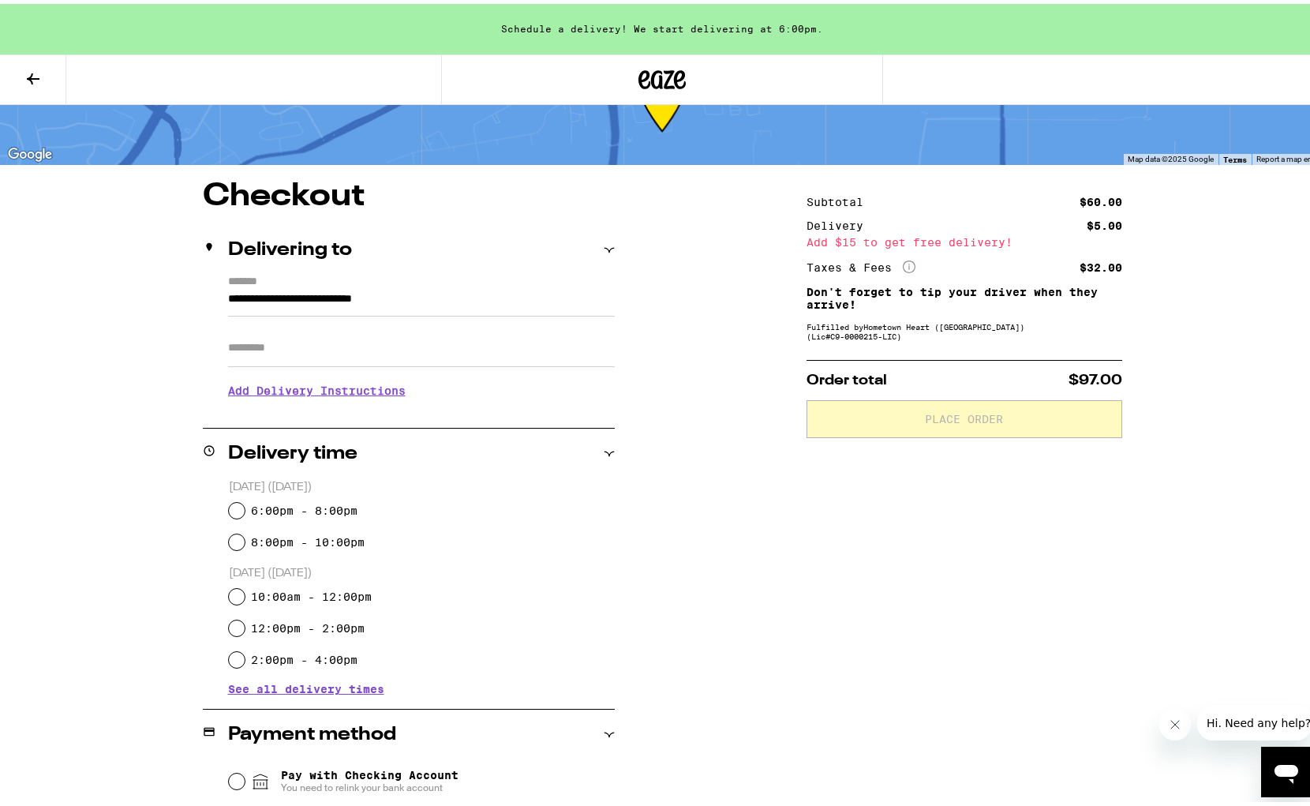
click at [217, 510] on div "Today (September 14) 6:00pm - 8:00pm 8:00pm - 10:00pm Tomorrow (September 15) 1…" at bounding box center [409, 583] width 412 height 216
click at [229, 508] on input "6:00pm - 8:00pm" at bounding box center [237, 507] width 16 height 16
radio input "true"
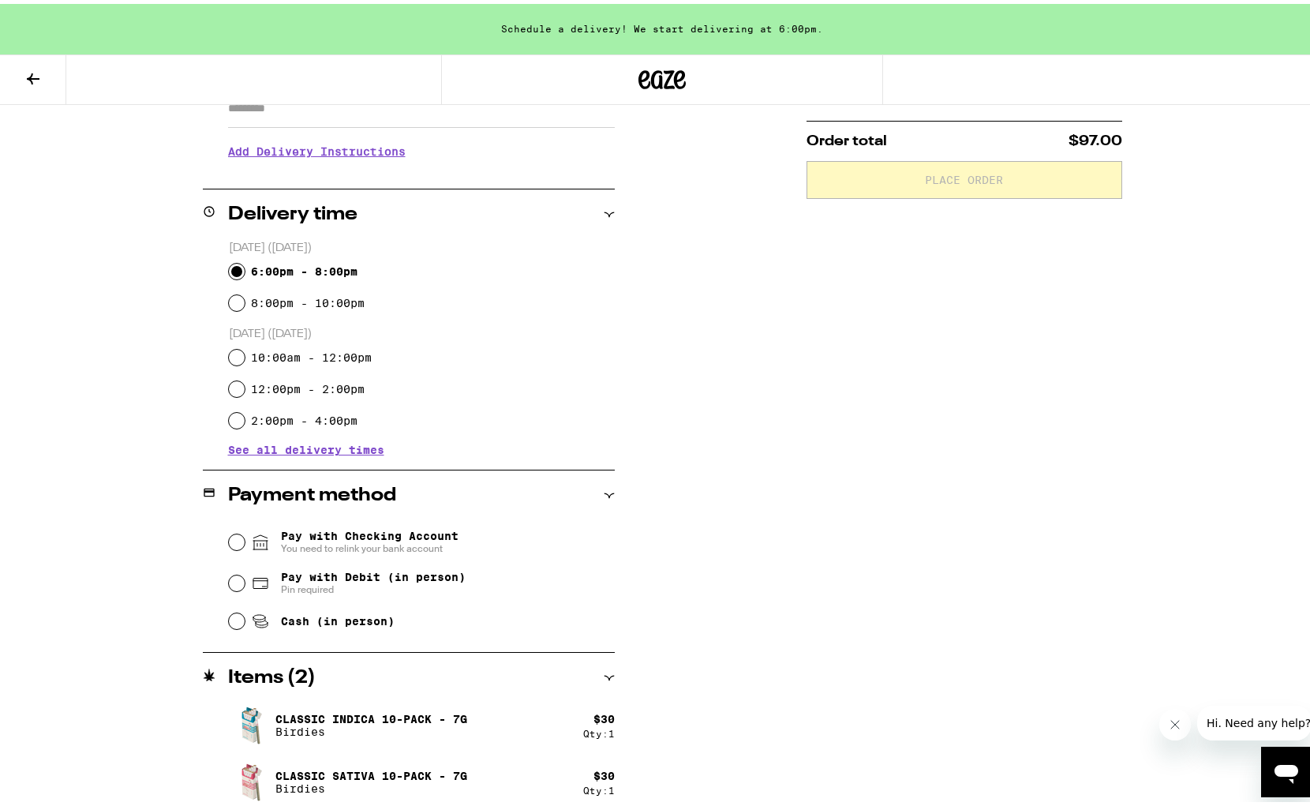
scroll to position [313, 0]
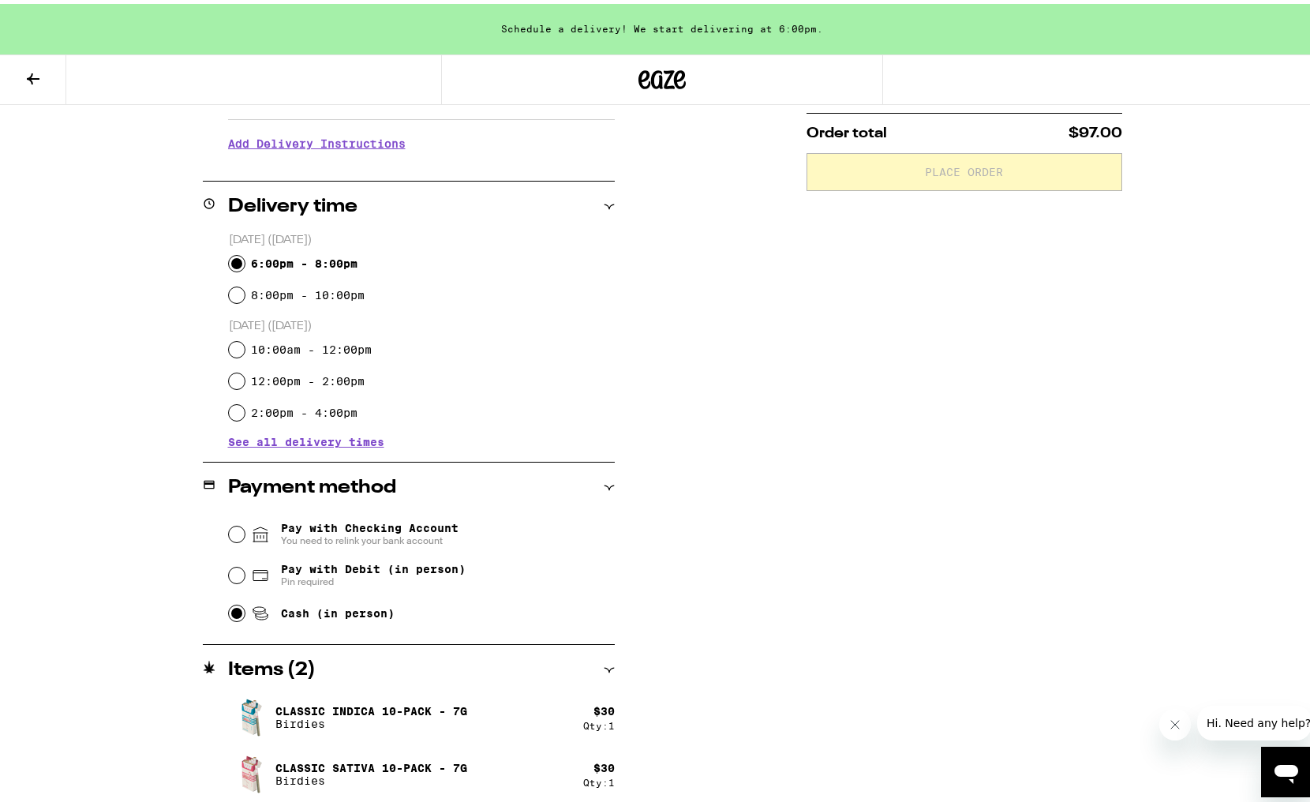
click at [229, 607] on input "Cash (in person)" at bounding box center [237, 610] width 16 height 16
radio input "true"
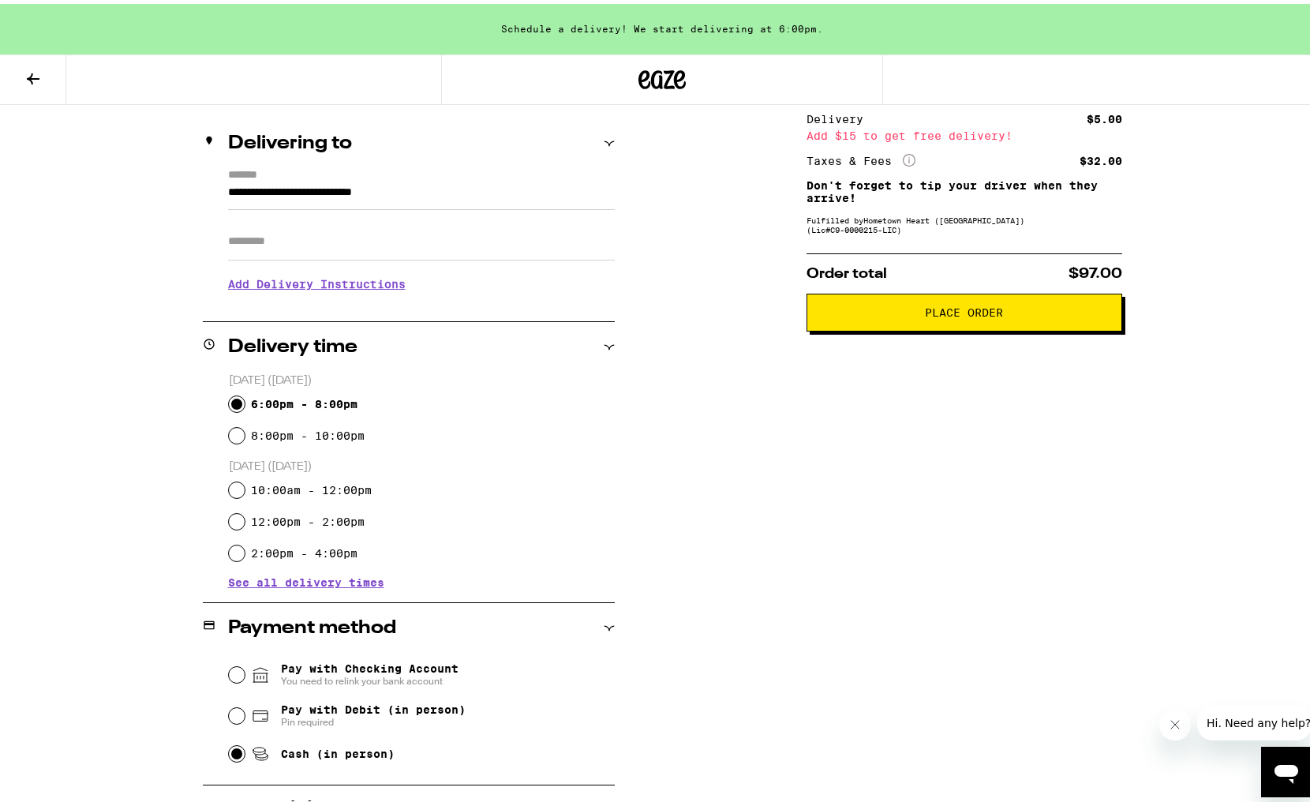
scroll to position [0, 0]
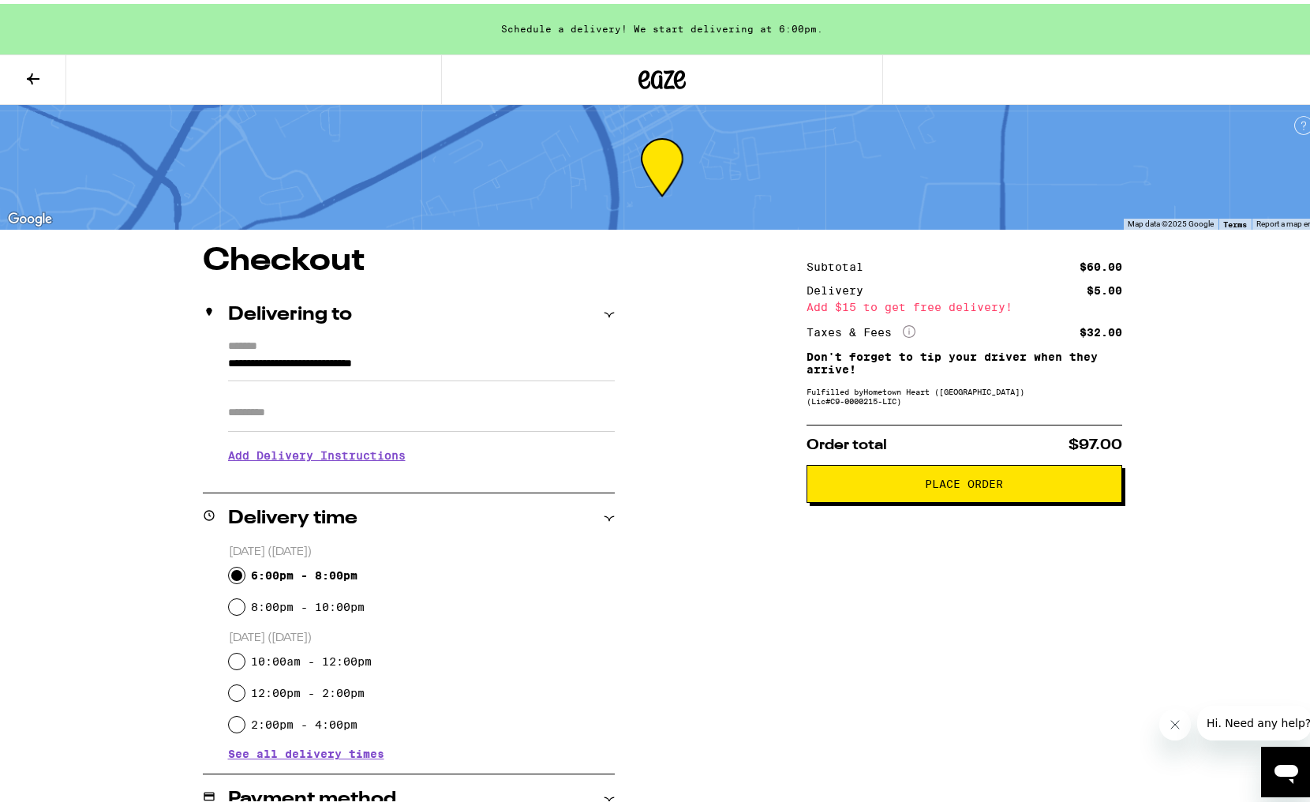
click at [234, 409] on input "Apt/Suite" at bounding box center [421, 409] width 387 height 38
type input "***"
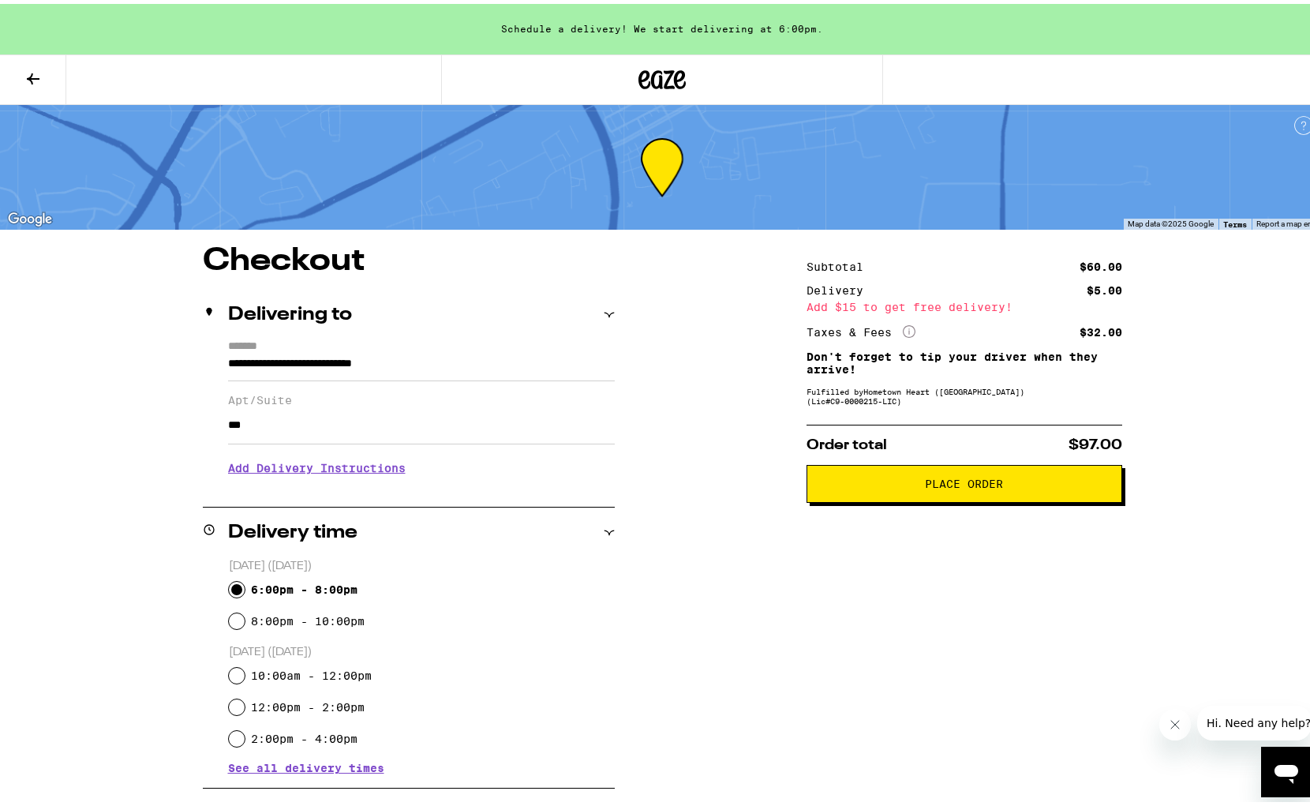
click at [916, 557] on div "Subtotal $60.00 Delivery $5.00 Add $15 to get free delivery! Taxes & Fees More …" at bounding box center [965, 687] width 316 height 891
click at [925, 483] on span "Place Order" at bounding box center [964, 479] width 78 height 11
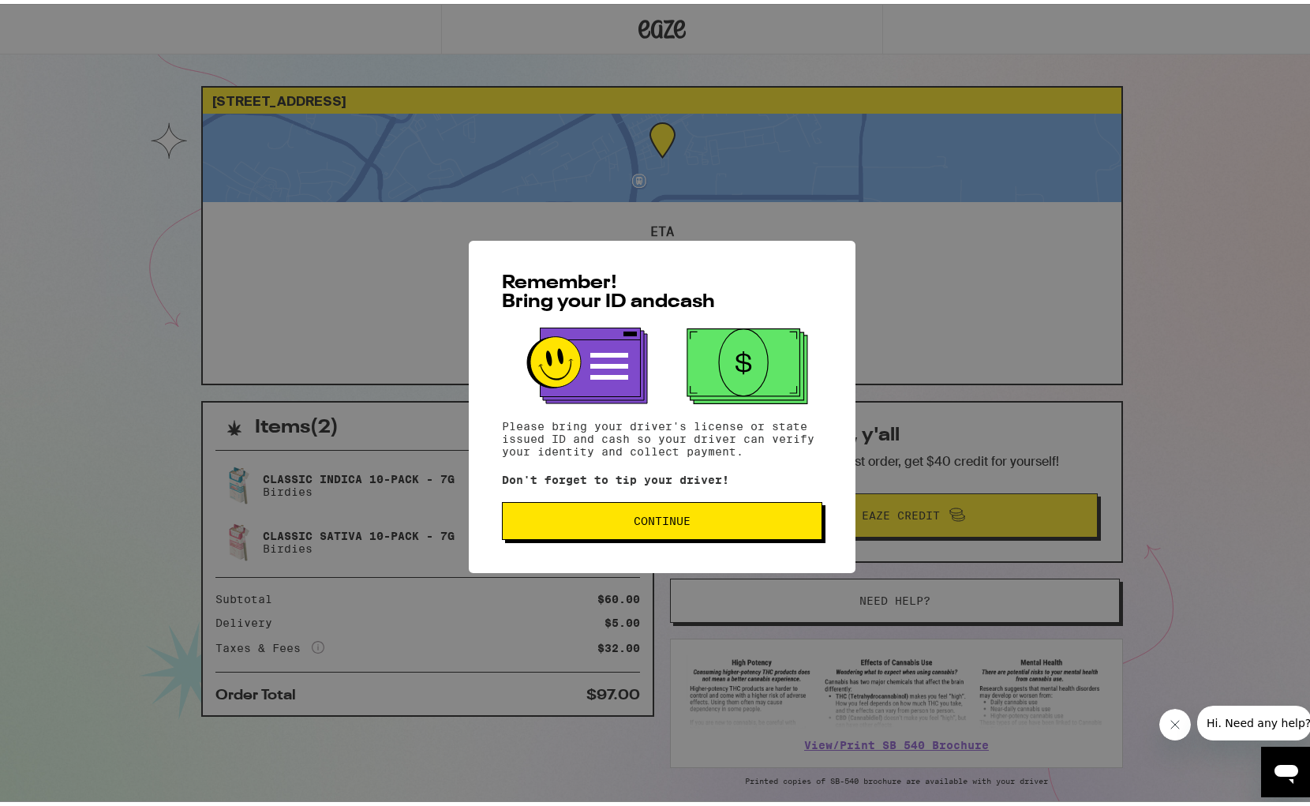
click at [614, 523] on span "Continue" at bounding box center [663, 517] width 294 height 11
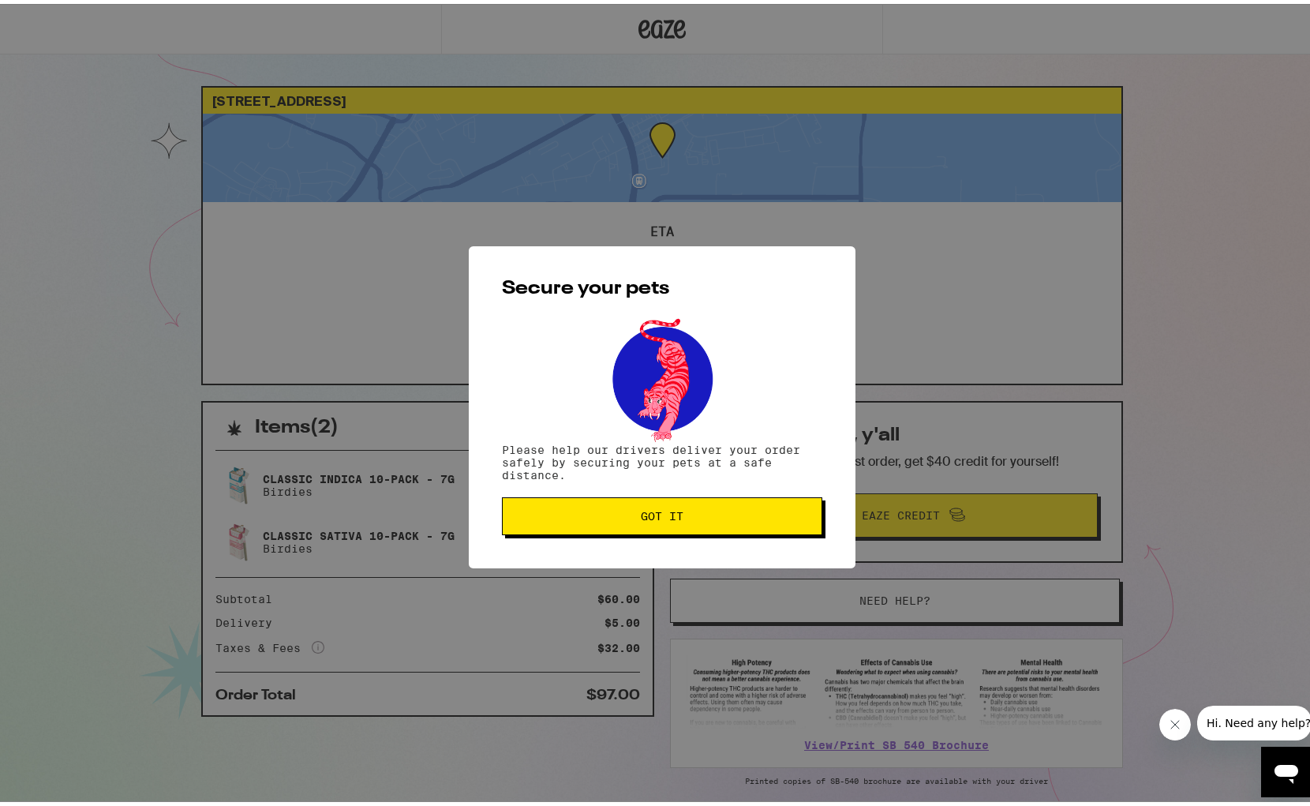
click at [616, 523] on button "Got it" at bounding box center [662, 512] width 321 height 38
